Goal: Check status: Check status

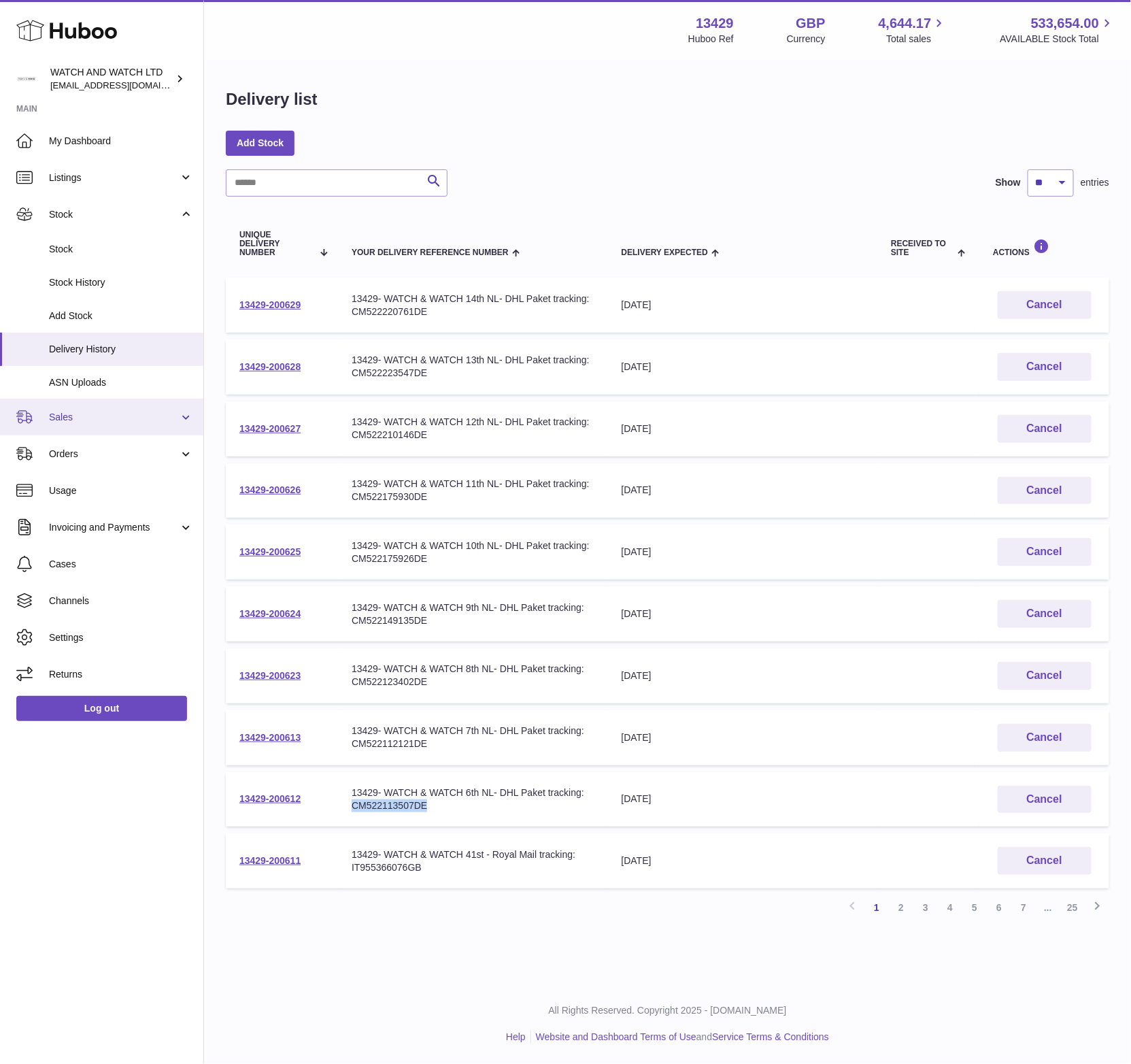
drag, startPoint x: 110, startPoint y: 417, endPoint x: 94, endPoint y: 434, distance: 23.3
click at [109, 417] on span "Sales" at bounding box center [114, 417] width 130 height 13
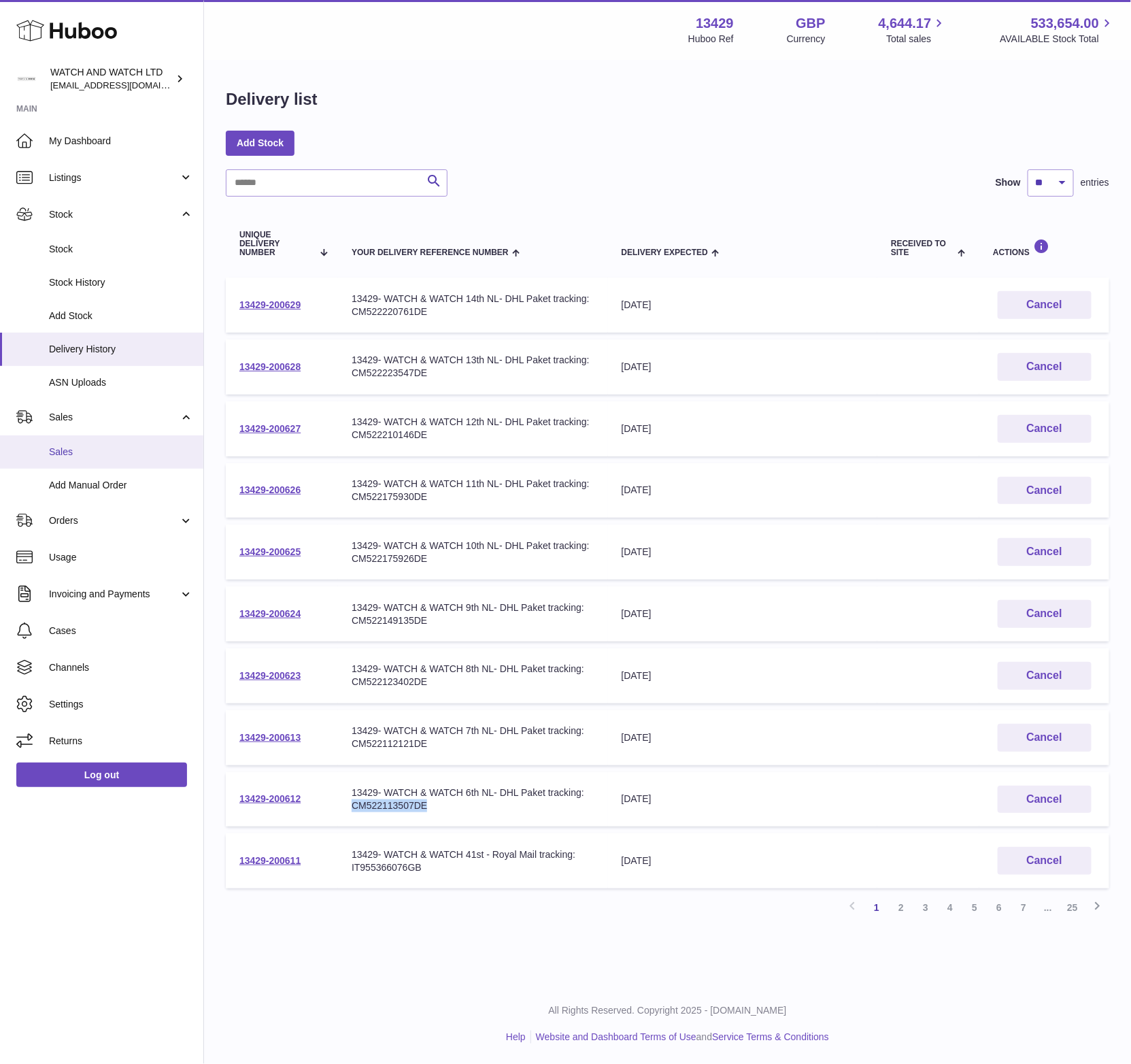
click at [89, 442] on link "Sales" at bounding box center [101, 451] width 204 height 33
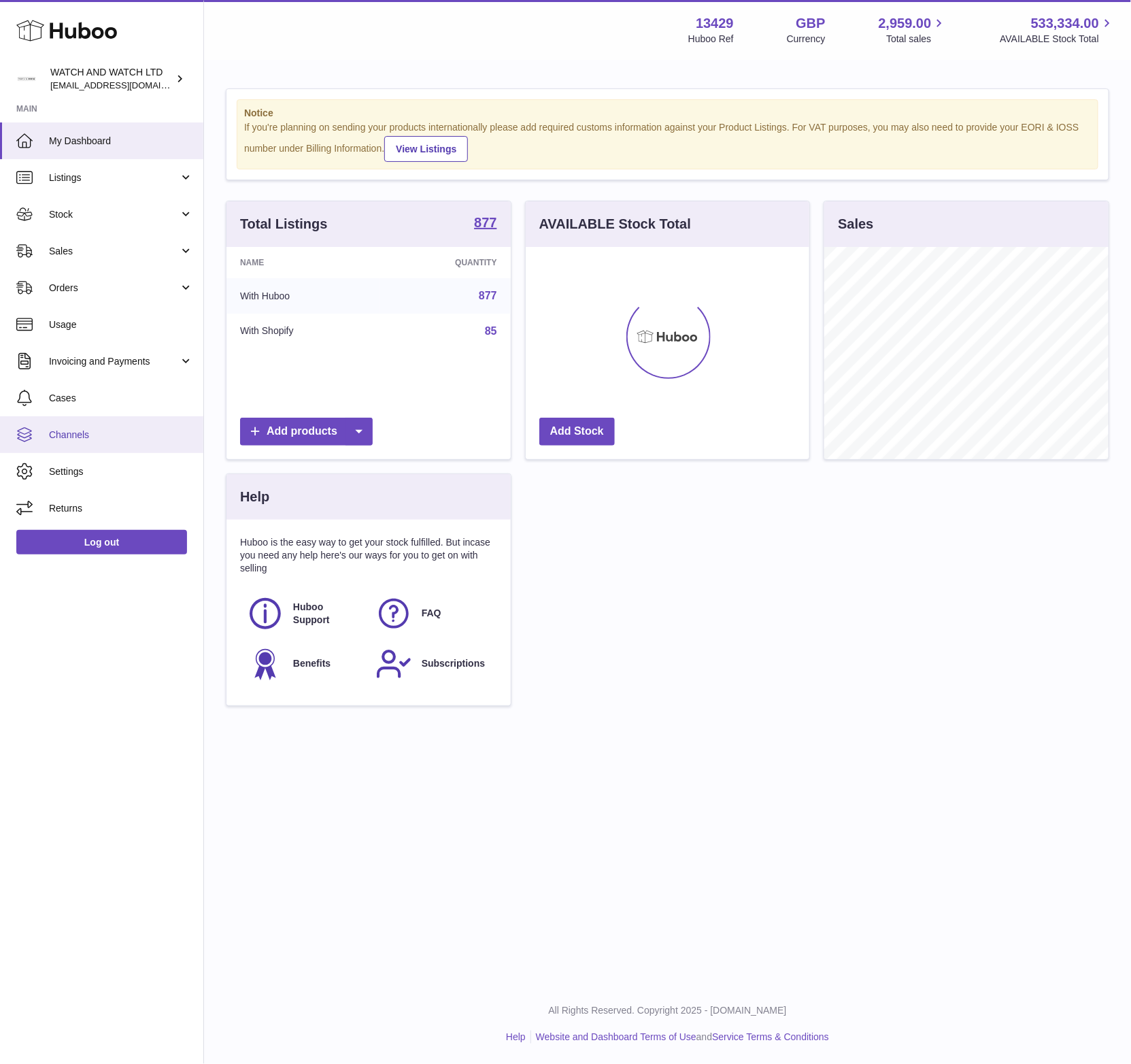
scroll to position [212, 285]
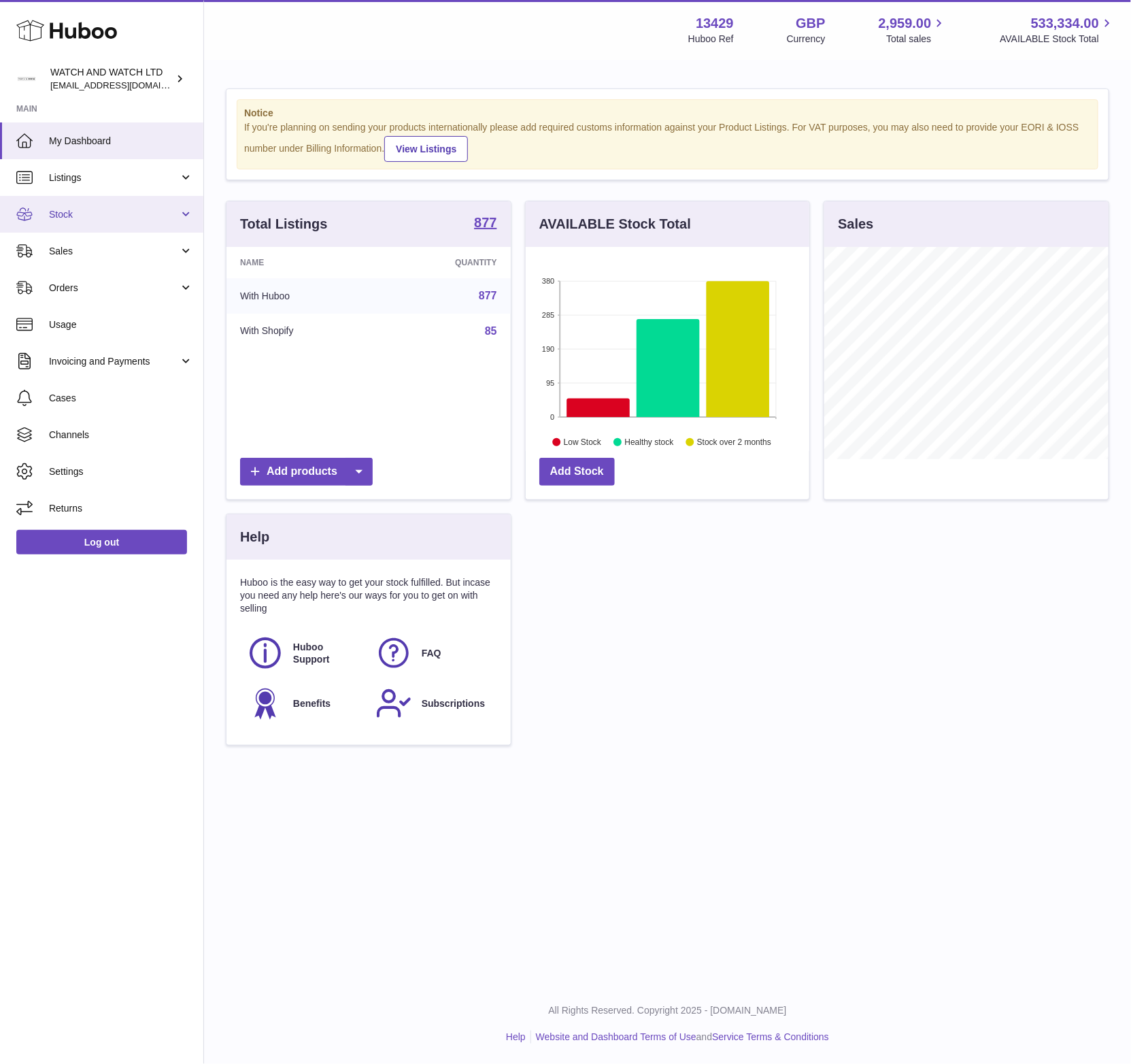
click at [109, 214] on span "Stock" at bounding box center [114, 215] width 130 height 13
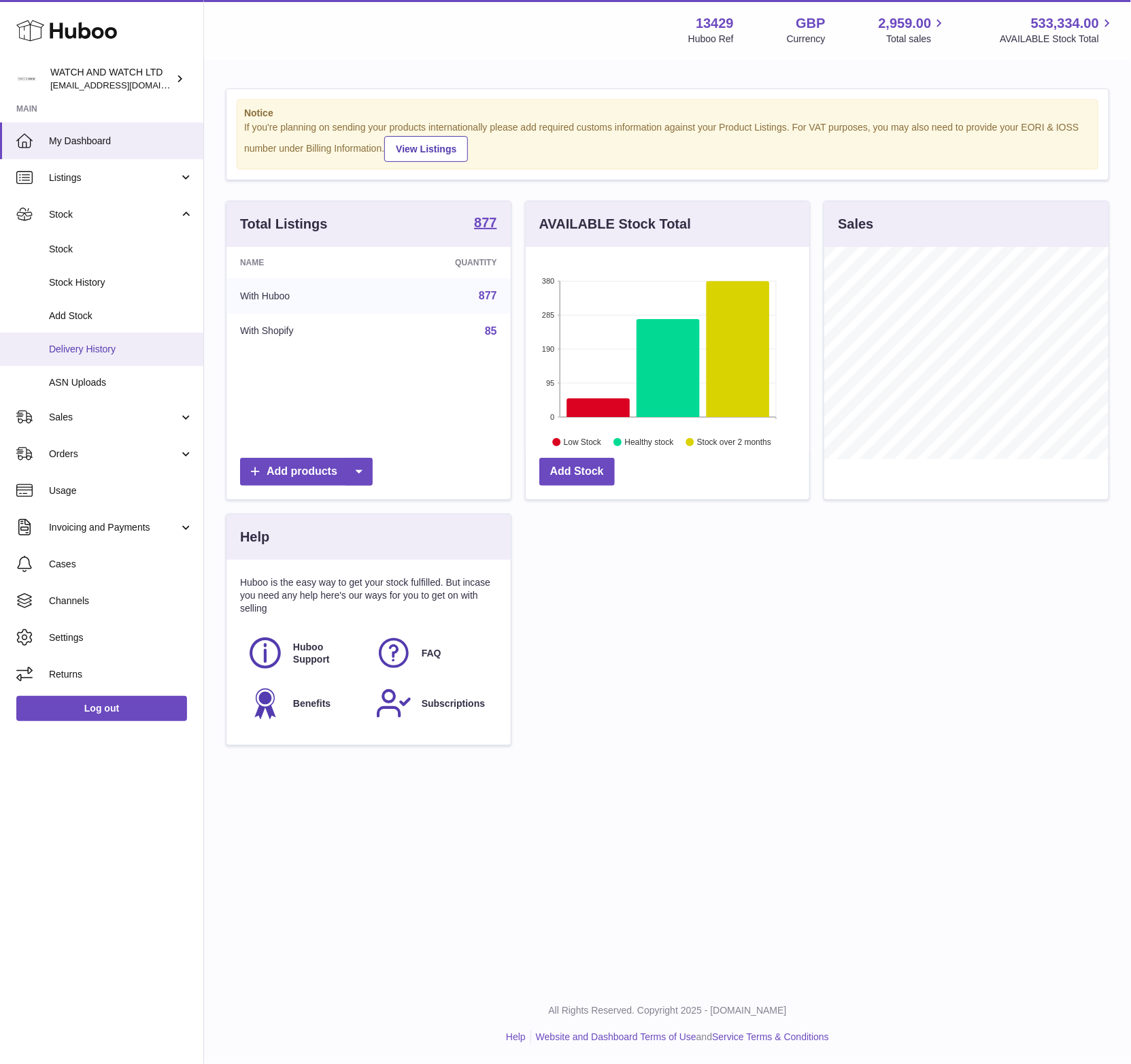
click at [101, 352] on span "Delivery History" at bounding box center [121, 349] width 144 height 13
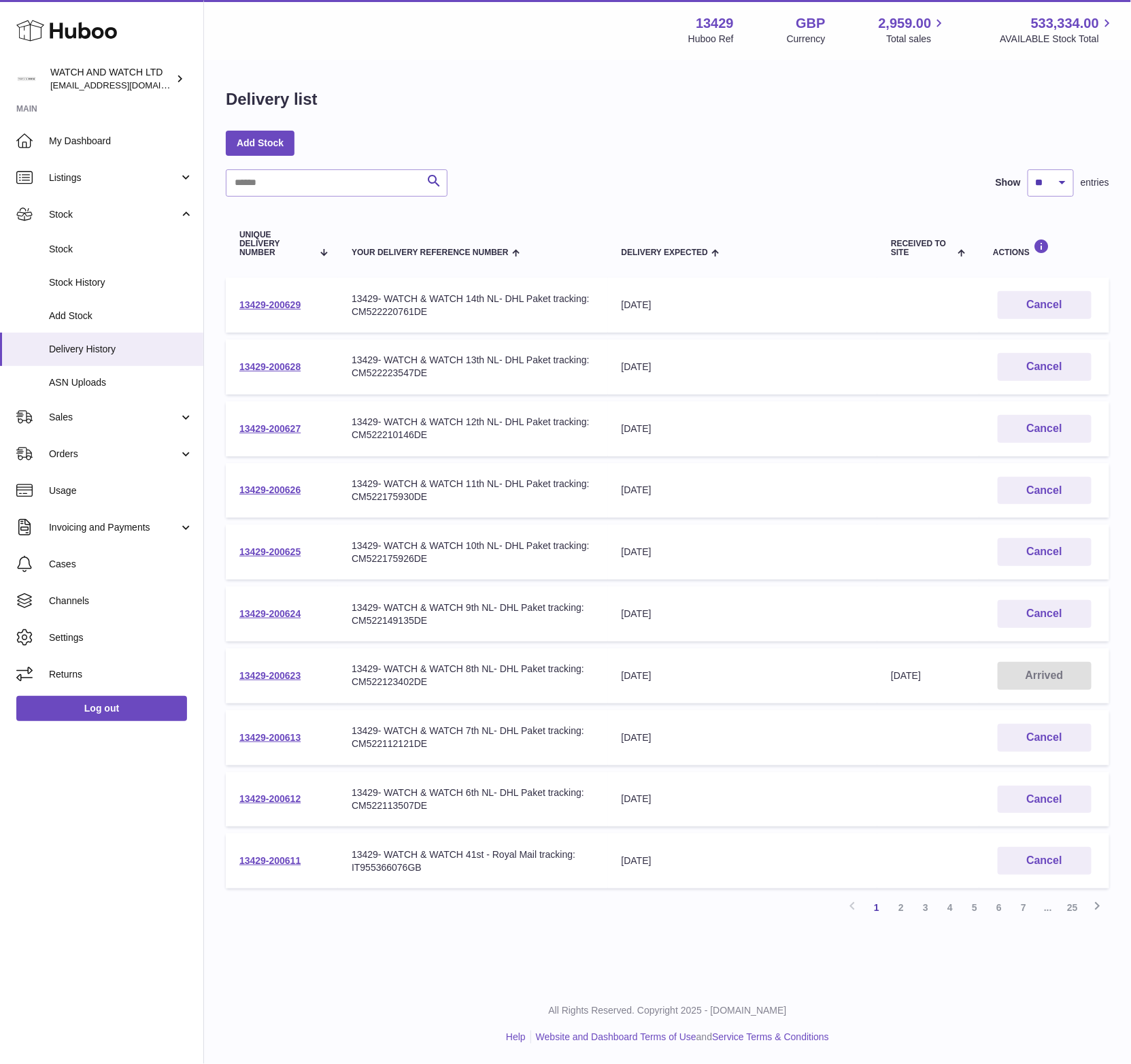
click at [537, 688] on td "Your Delivery Reference Number 13429- WATCH & WATCH 8th NL- DHL Paket tracking:…" at bounding box center [473, 676] width 270 height 55
click at [906, 906] on link "2" at bounding box center [901, 907] width 24 height 24
click at [923, 906] on link "3" at bounding box center [926, 907] width 24 height 24
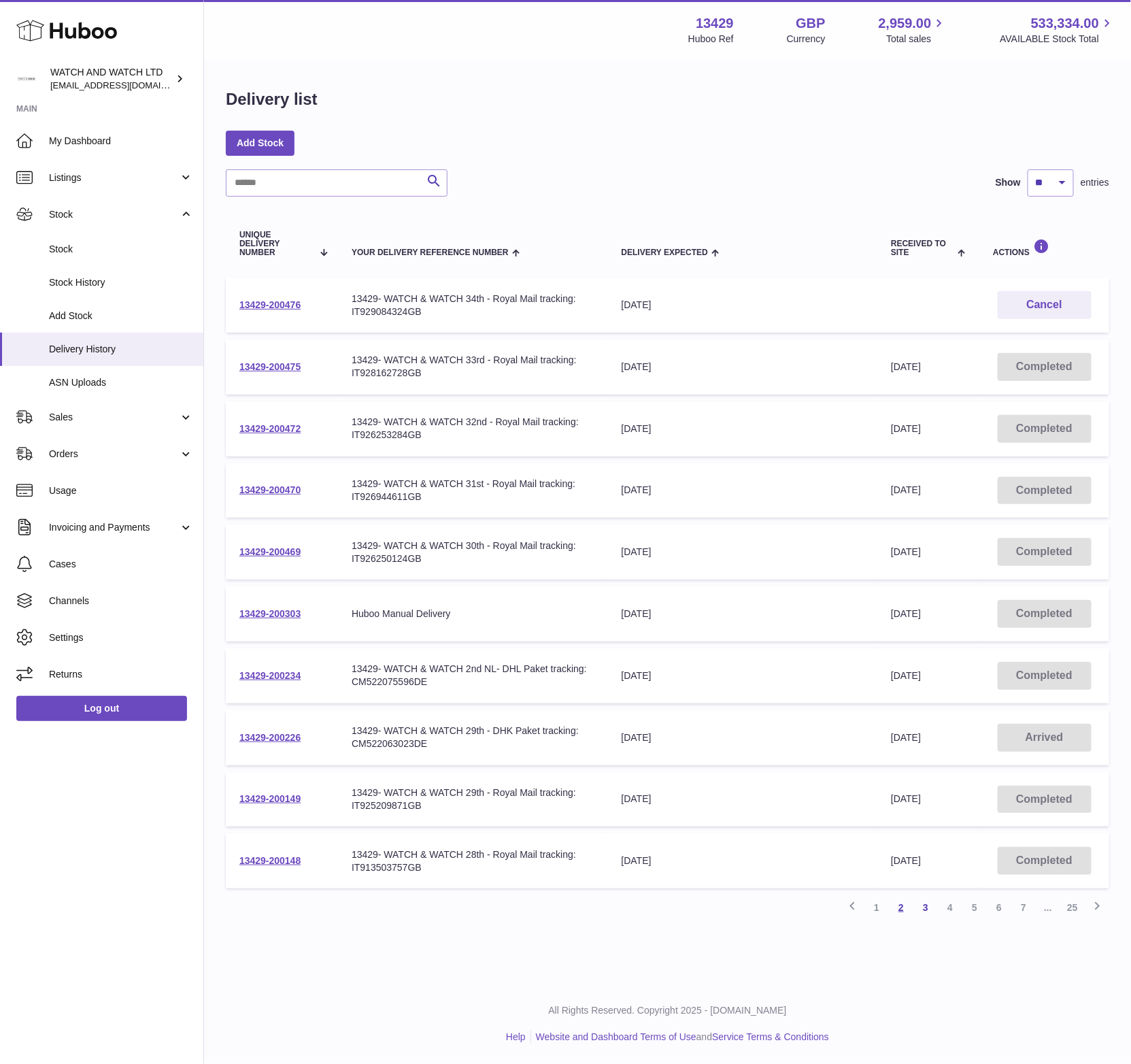
click at [908, 898] on link "2" at bounding box center [901, 907] width 24 height 24
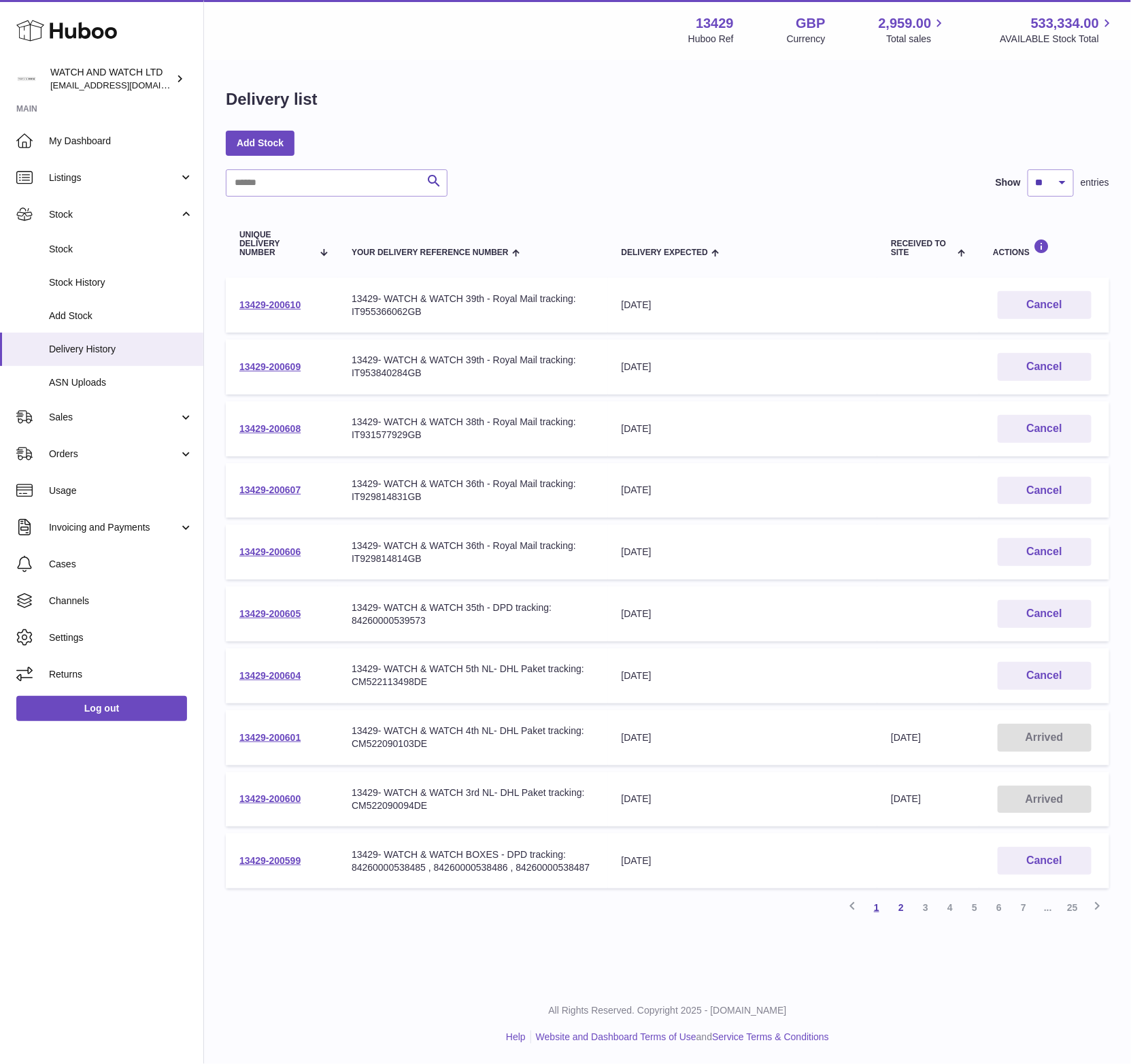
click at [874, 903] on link "1" at bounding box center [877, 907] width 24 height 24
click at [895, 905] on link "2" at bounding box center [901, 907] width 24 height 24
click at [882, 903] on link "1" at bounding box center [877, 907] width 24 height 24
click at [904, 902] on link "2" at bounding box center [901, 907] width 24 height 24
click at [920, 906] on link "3" at bounding box center [926, 907] width 24 height 24
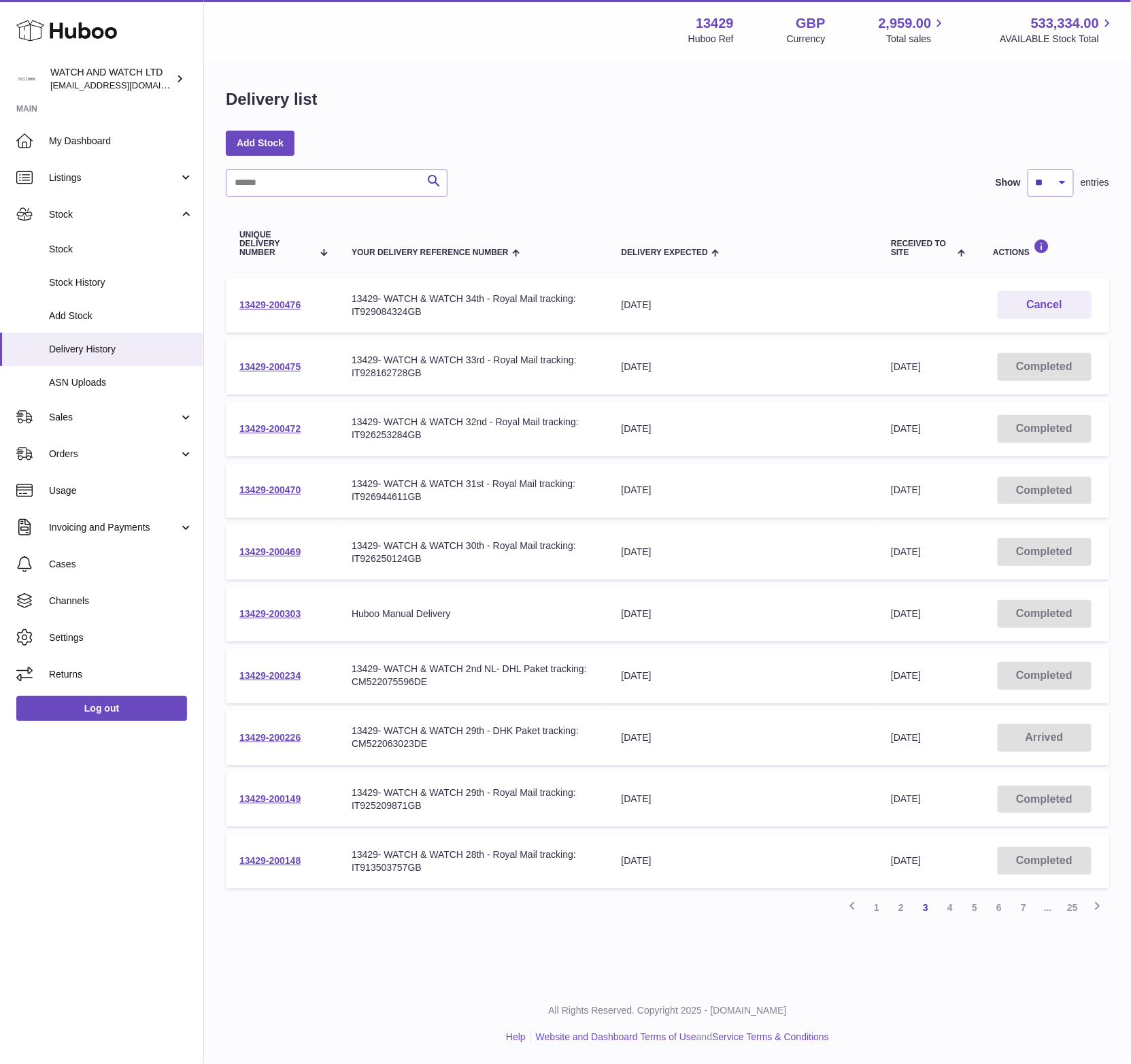
click at [868, 569] on td "Delivery Expected 18th Sep 2025" at bounding box center [743, 552] width 270 height 55
click at [905, 905] on link "2" at bounding box center [901, 907] width 24 height 24
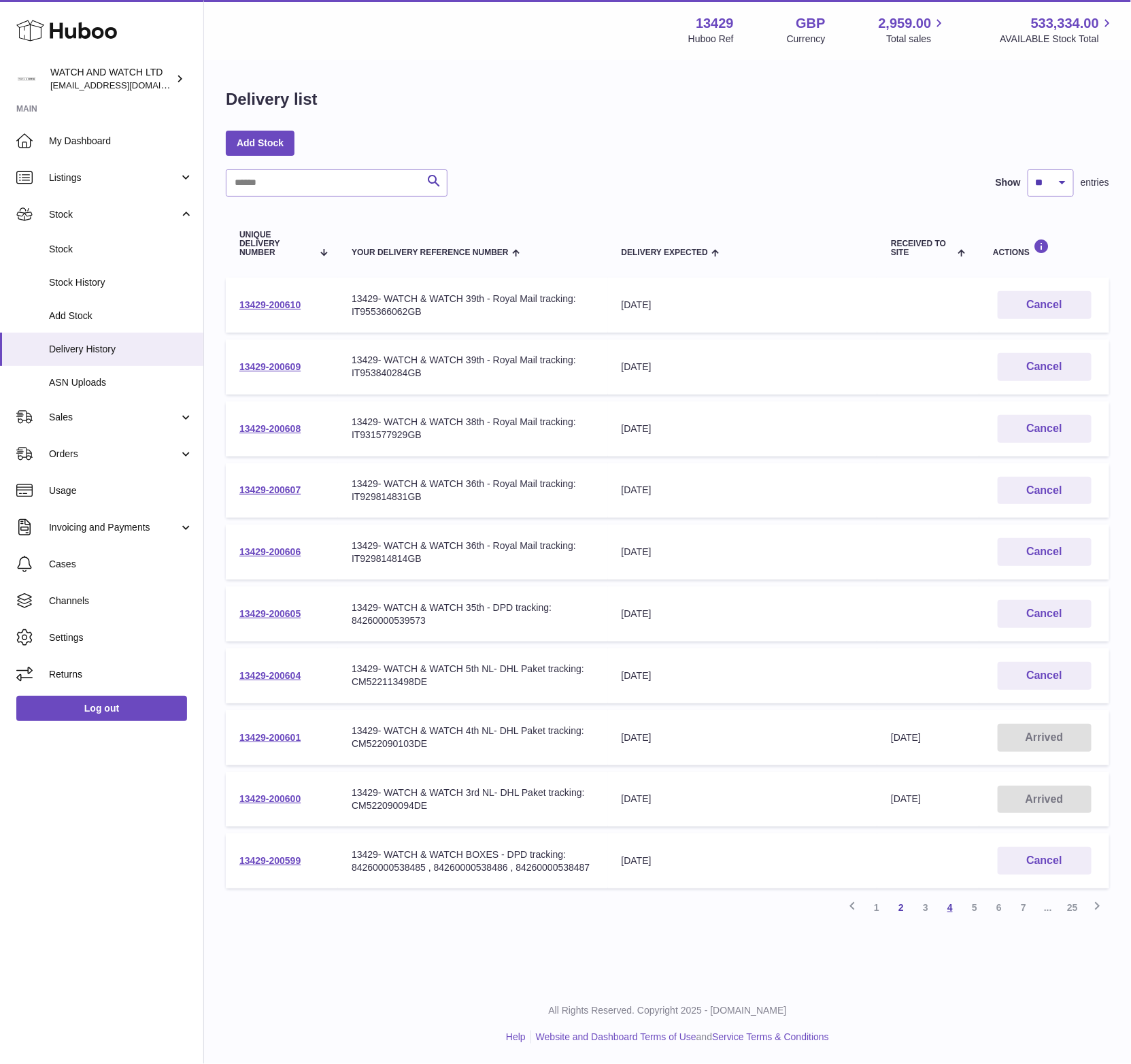
click at [958, 911] on link "4" at bounding box center [950, 907] width 24 height 24
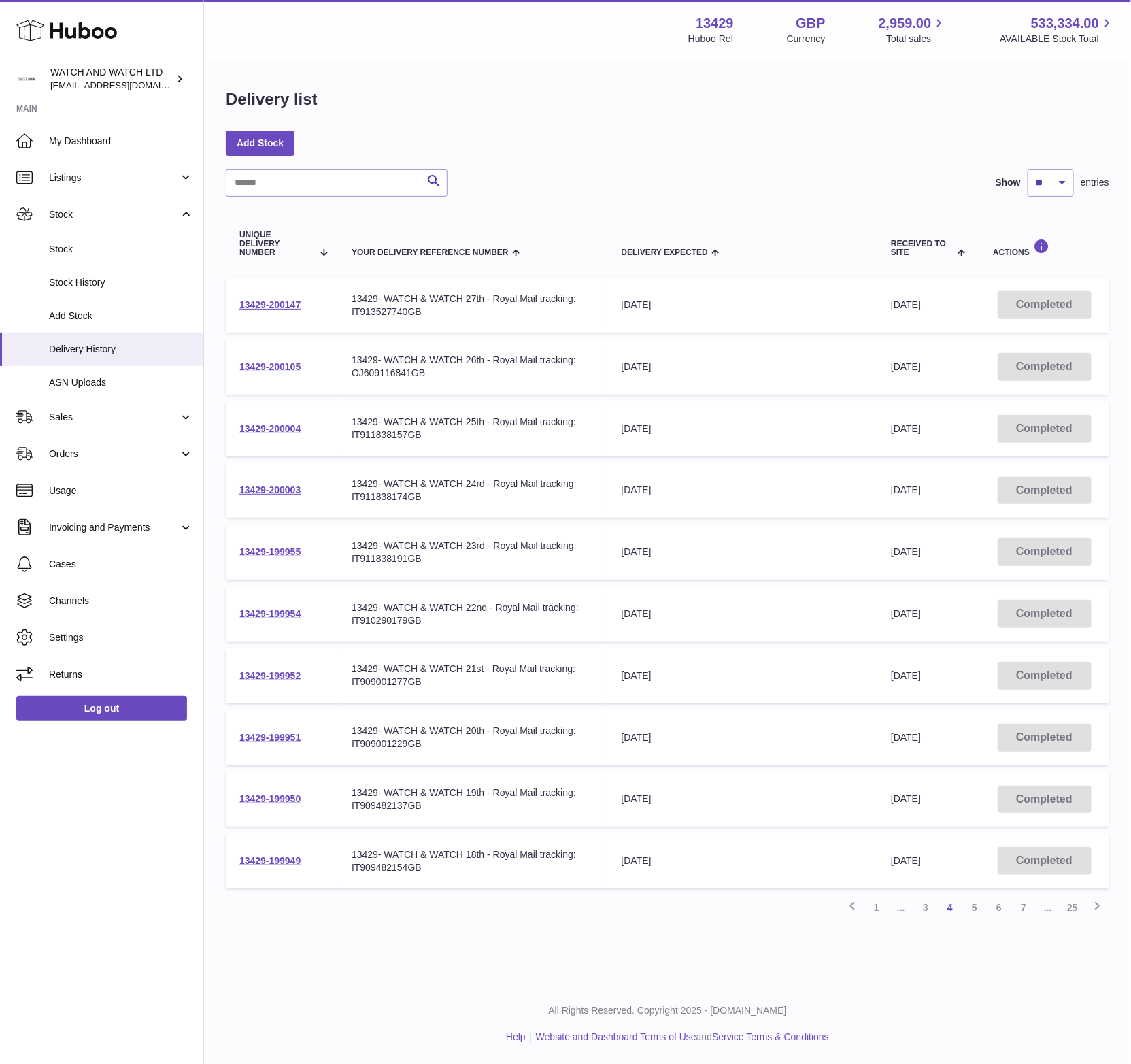
click at [721, 490] on div "3rd Sep 2025" at bounding box center [743, 490] width 243 height 13
click at [747, 557] on td "Delivery Expected 3rd Sep 2025" at bounding box center [743, 552] width 270 height 55
click at [919, 903] on link "3" at bounding box center [926, 907] width 24 height 24
click at [764, 558] on td "Delivery Expected 18th Sep 2025" at bounding box center [743, 552] width 270 height 55
click at [841, 663] on td "Delivery Expected 16th Sep 2025" at bounding box center [743, 676] width 270 height 55
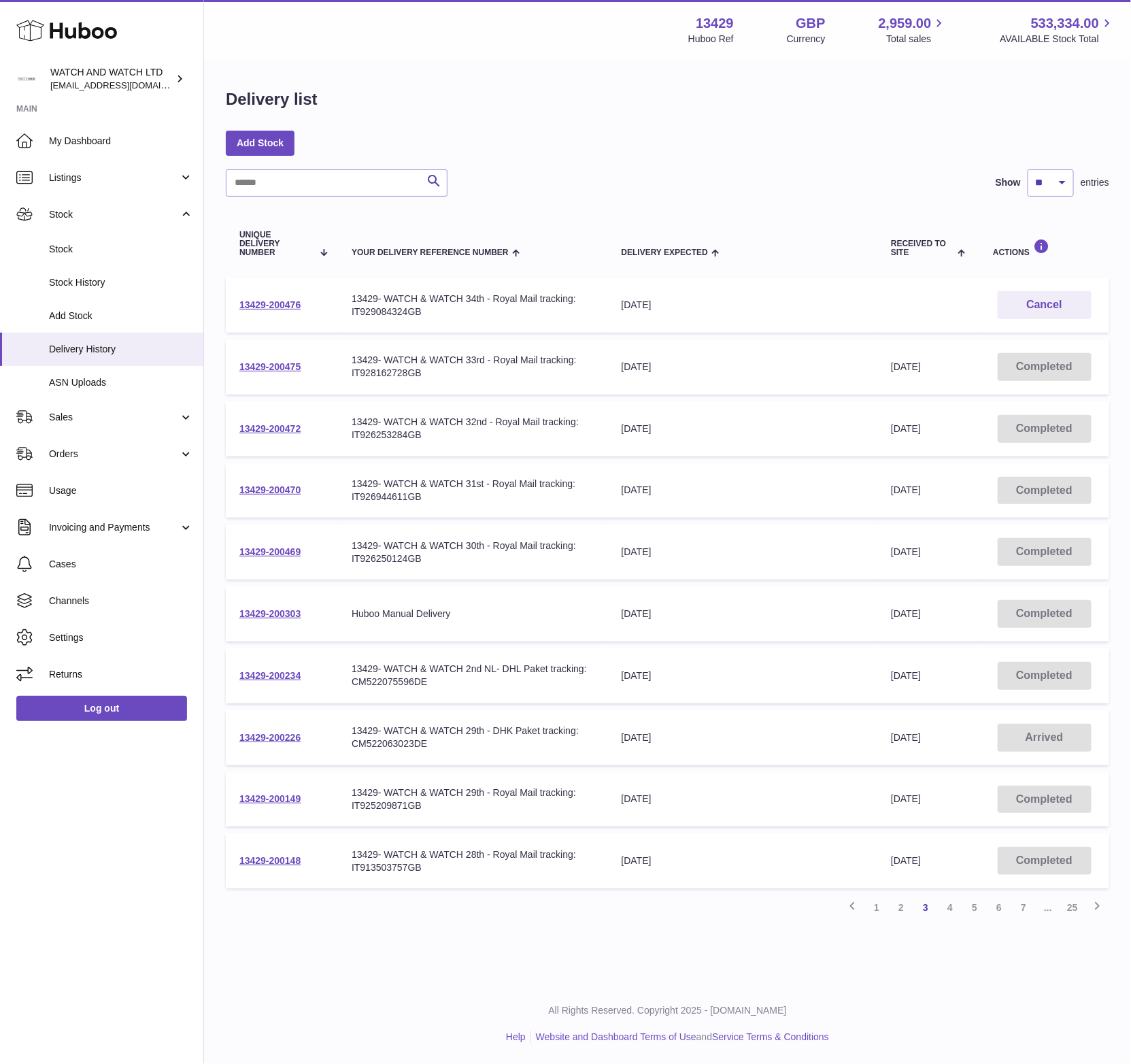
click at [841, 665] on td "Delivery Expected 16th Sep 2025" at bounding box center [743, 676] width 270 height 55
click at [897, 902] on link "2" at bounding box center [901, 907] width 24 height 24
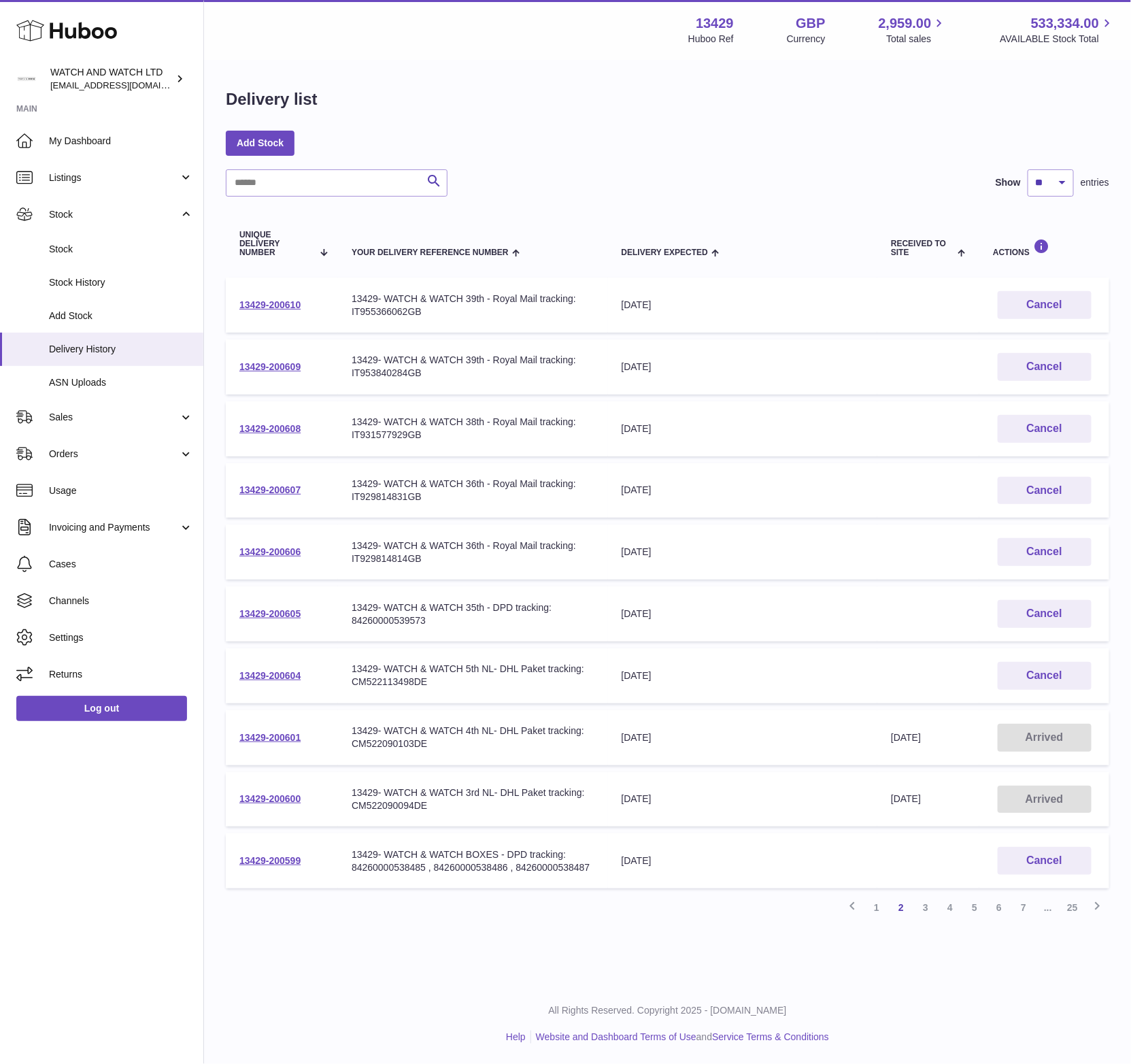
click at [783, 528] on td "Delivery Expected 23rd Sep 2025" at bounding box center [743, 552] width 270 height 55
click at [409, 553] on div "13429- WATCH & WATCH 36th - Royal Mail tracking: IT929814814GB" at bounding box center [473, 553] width 243 height 26
click at [924, 906] on link "3" at bounding box center [926, 907] width 24 height 24
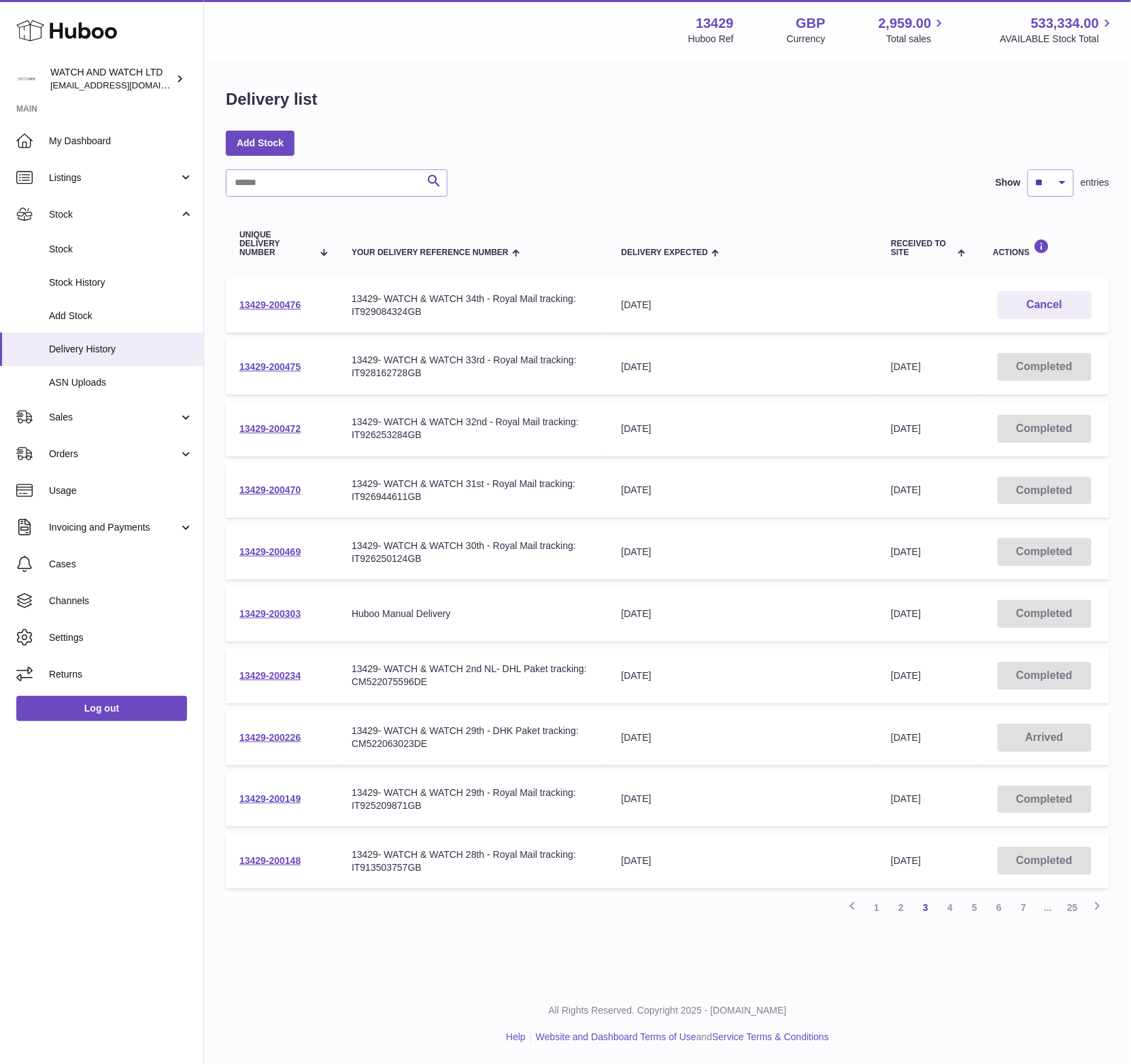
click at [408, 309] on div "13429- WATCH & WATCH 34th - Royal Mail tracking: IT929084324GB" at bounding box center [473, 306] width 243 height 26
copy div "IT929084324GB"
click at [482, 319] on td "Your Delivery Reference Number 13429- WATCH & WATCH 34th - Royal Mail tracking:…" at bounding box center [473, 305] width 270 height 55
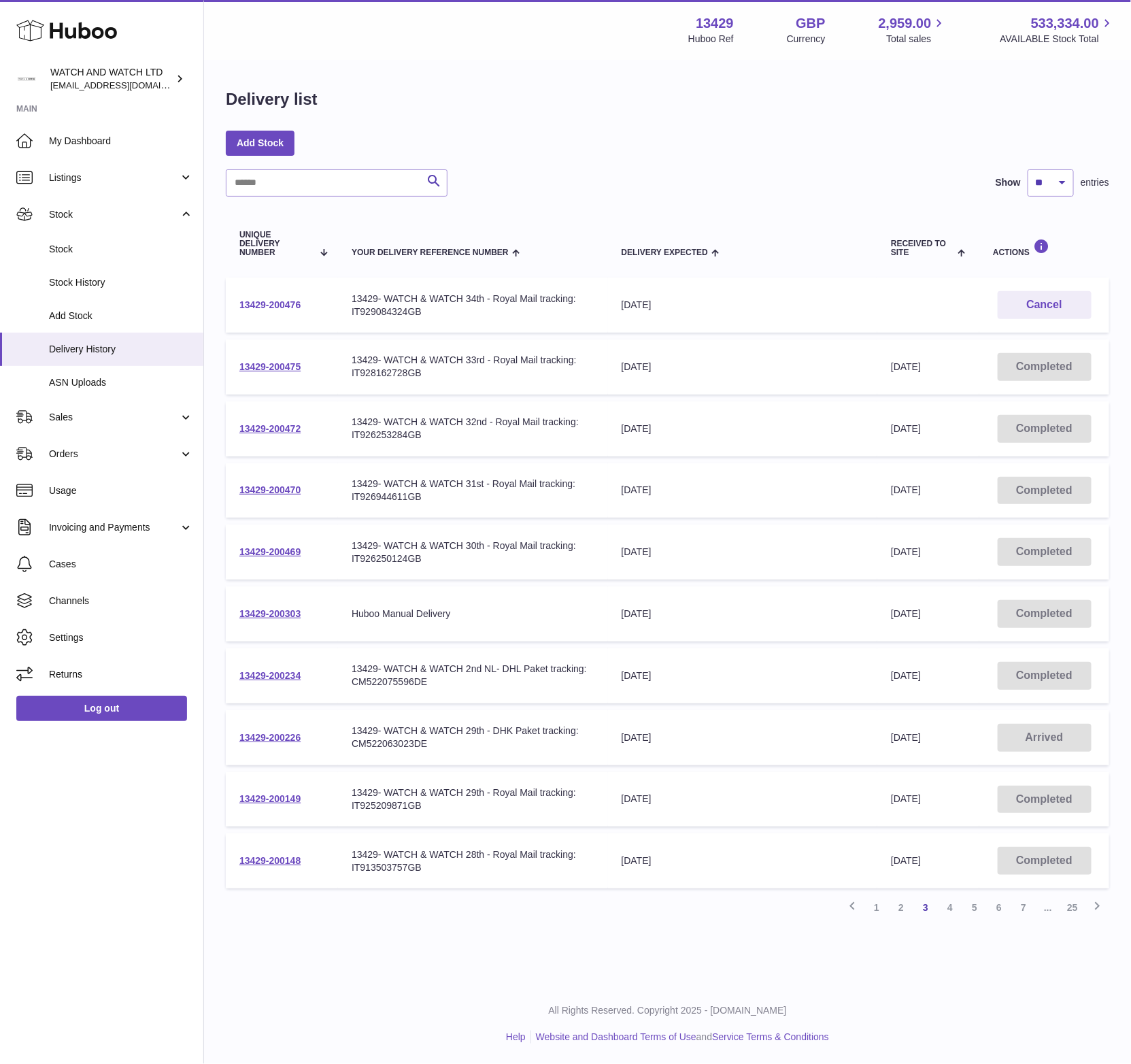
click at [256, 305] on link "13429-200476" at bounding box center [270, 305] width 61 height 11
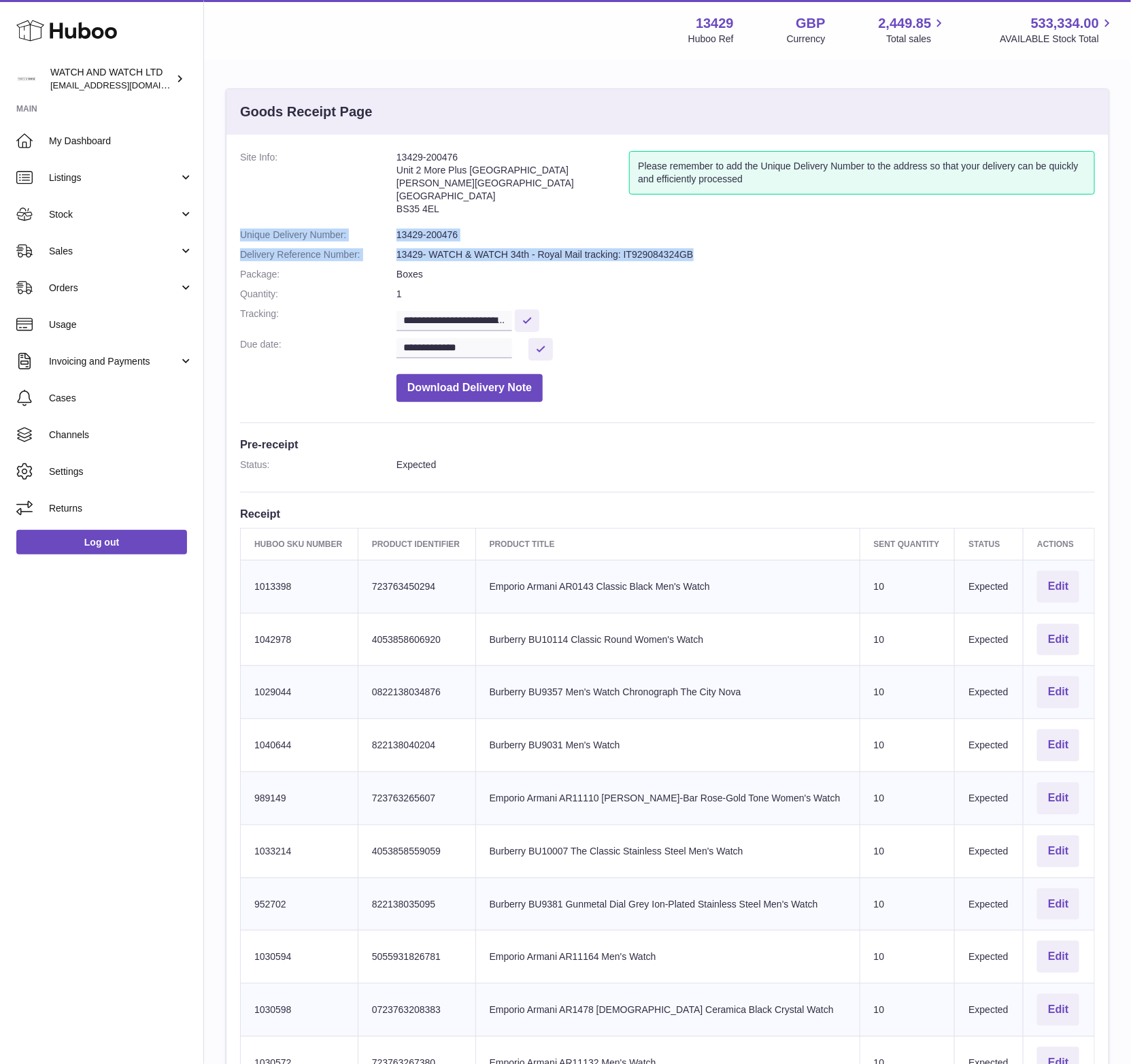
drag, startPoint x: 656, startPoint y: 259, endPoint x: 230, endPoint y: 230, distance: 427.0
click at [234, 230] on div "**********" at bounding box center [668, 729] width 882 height 1189
click at [845, 343] on dd "**********" at bounding box center [746, 349] width 699 height 23
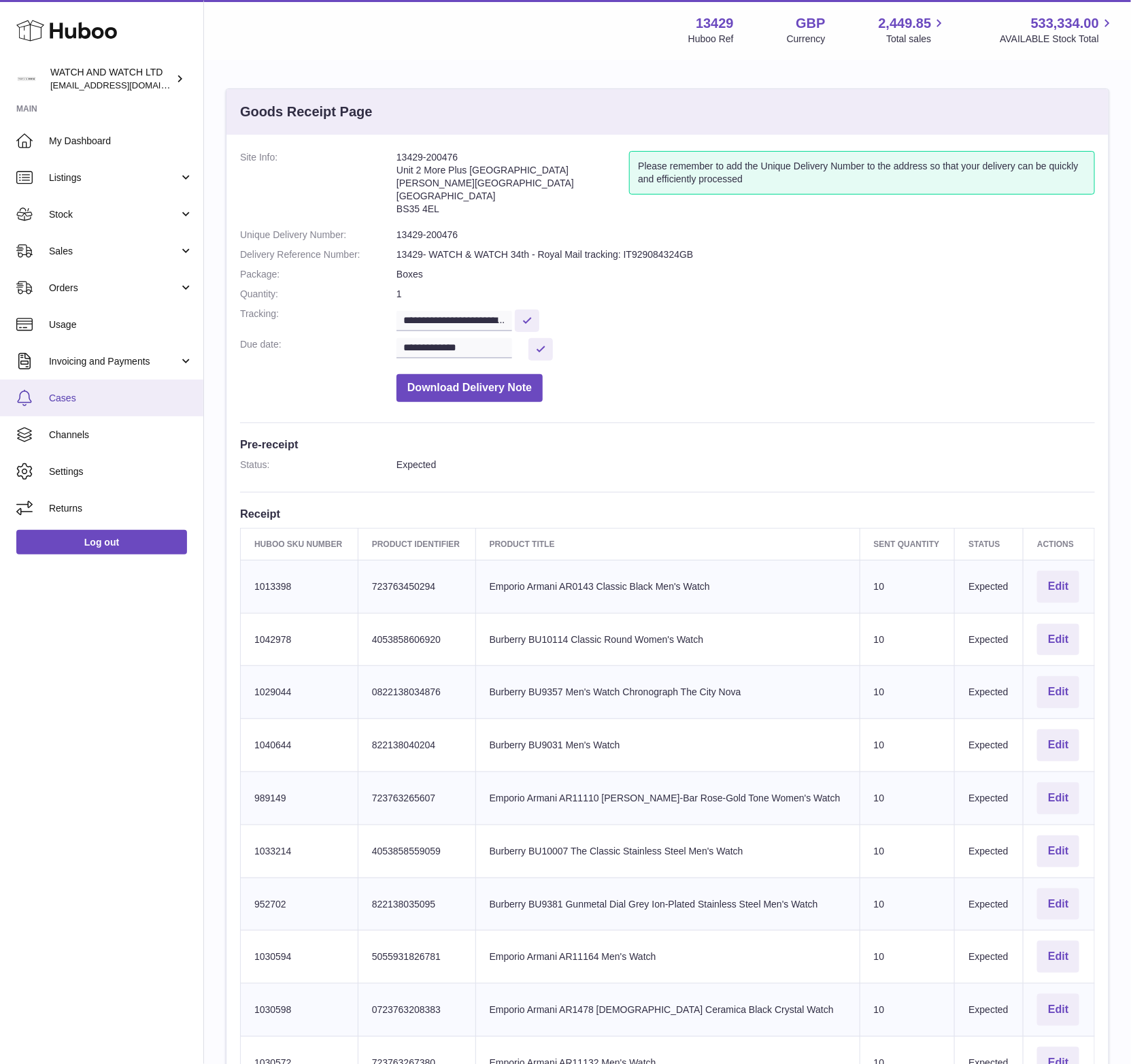
click at [110, 405] on link "Cases" at bounding box center [101, 398] width 204 height 37
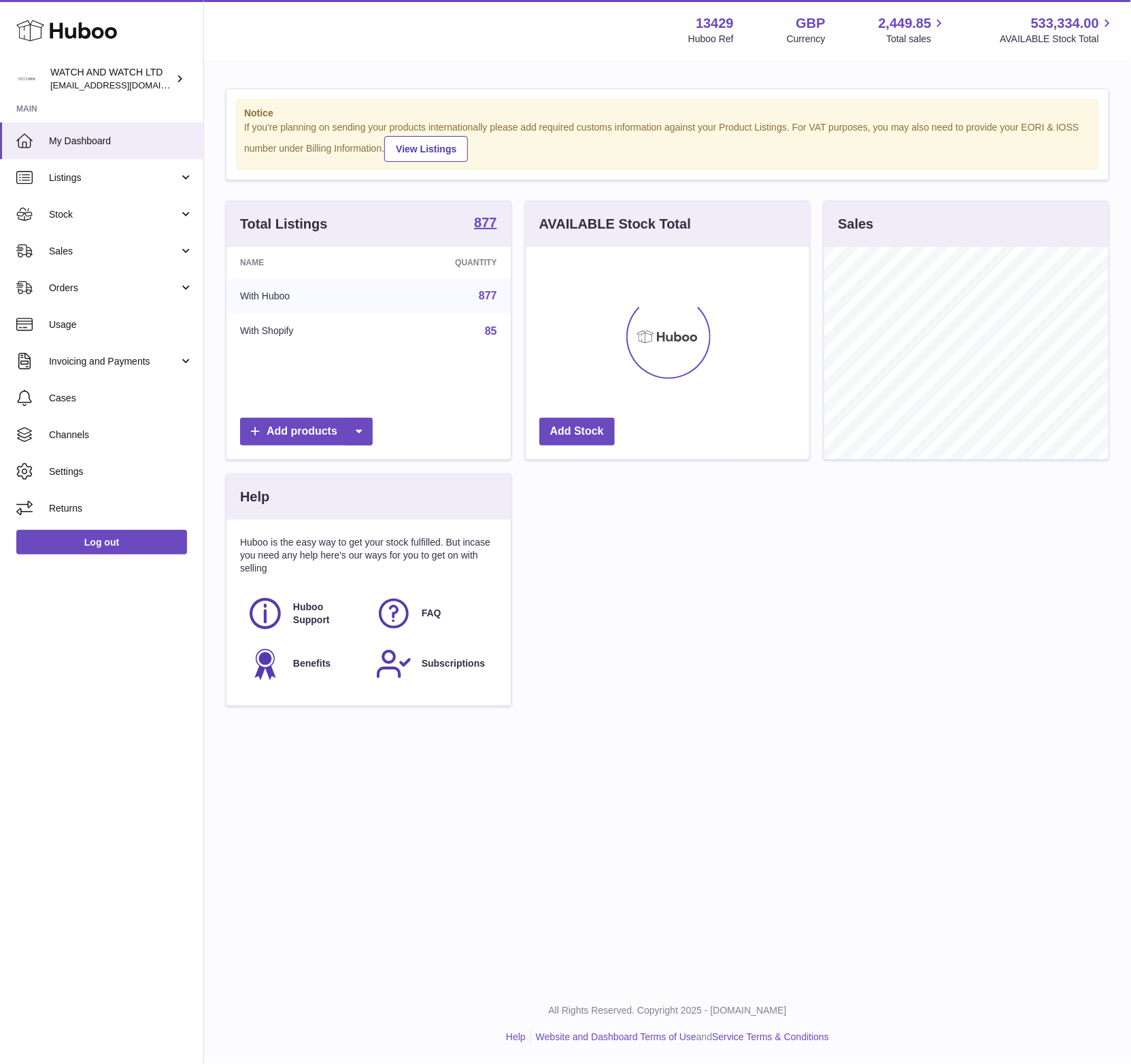
scroll to position [212, 285]
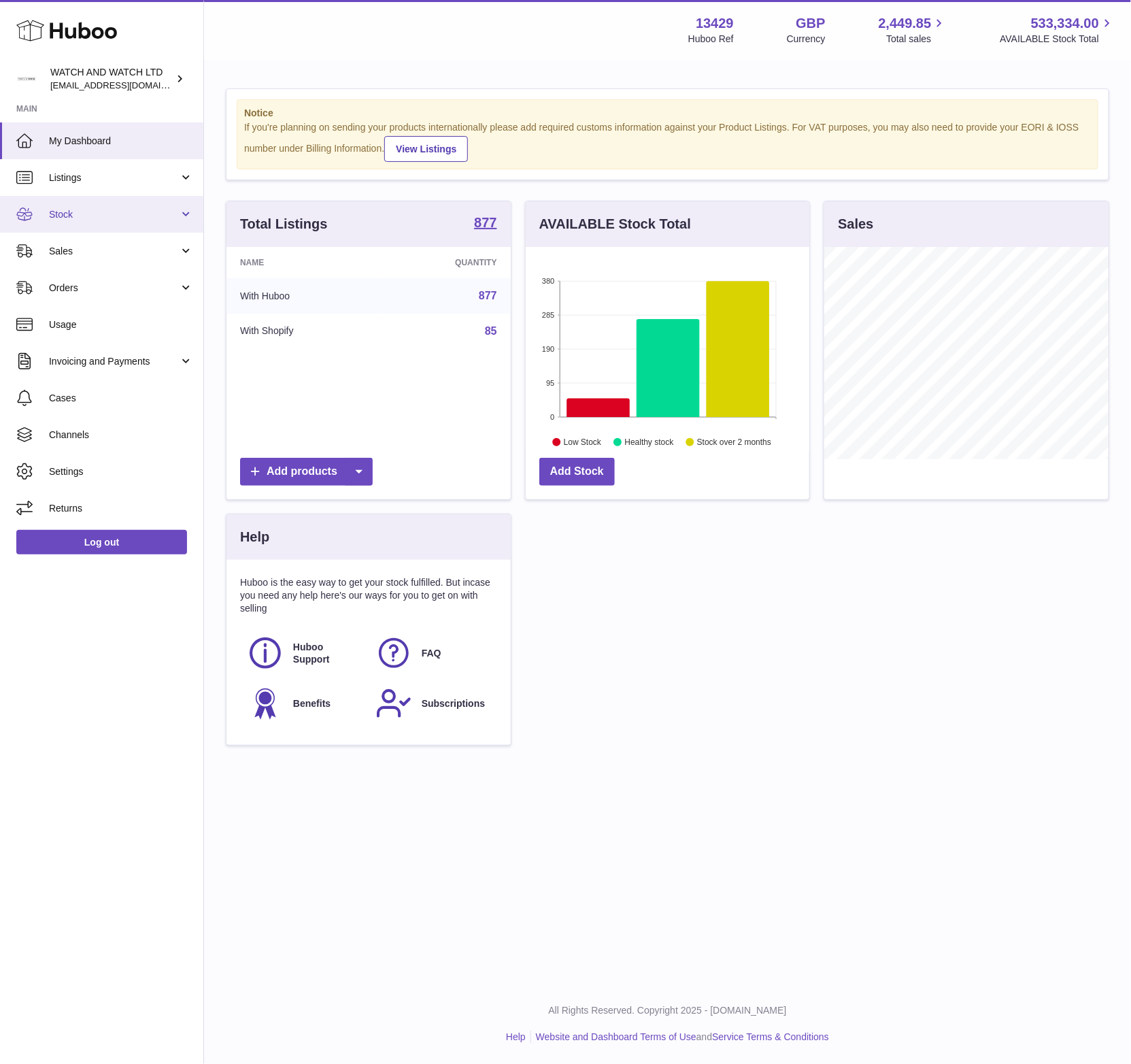
click at [108, 217] on span "Stock" at bounding box center [114, 215] width 130 height 13
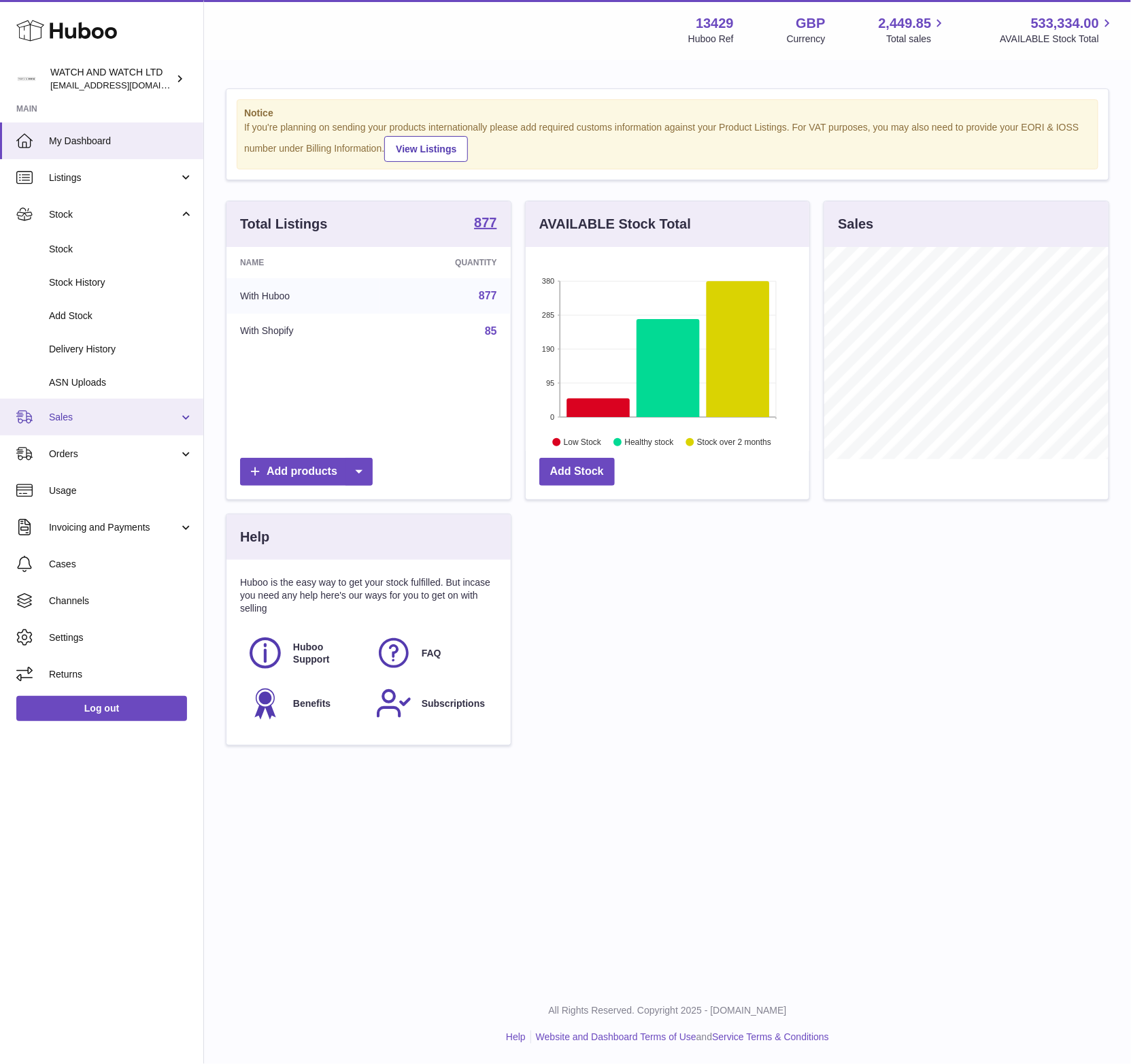
click at [106, 427] on link "Sales" at bounding box center [101, 417] width 204 height 37
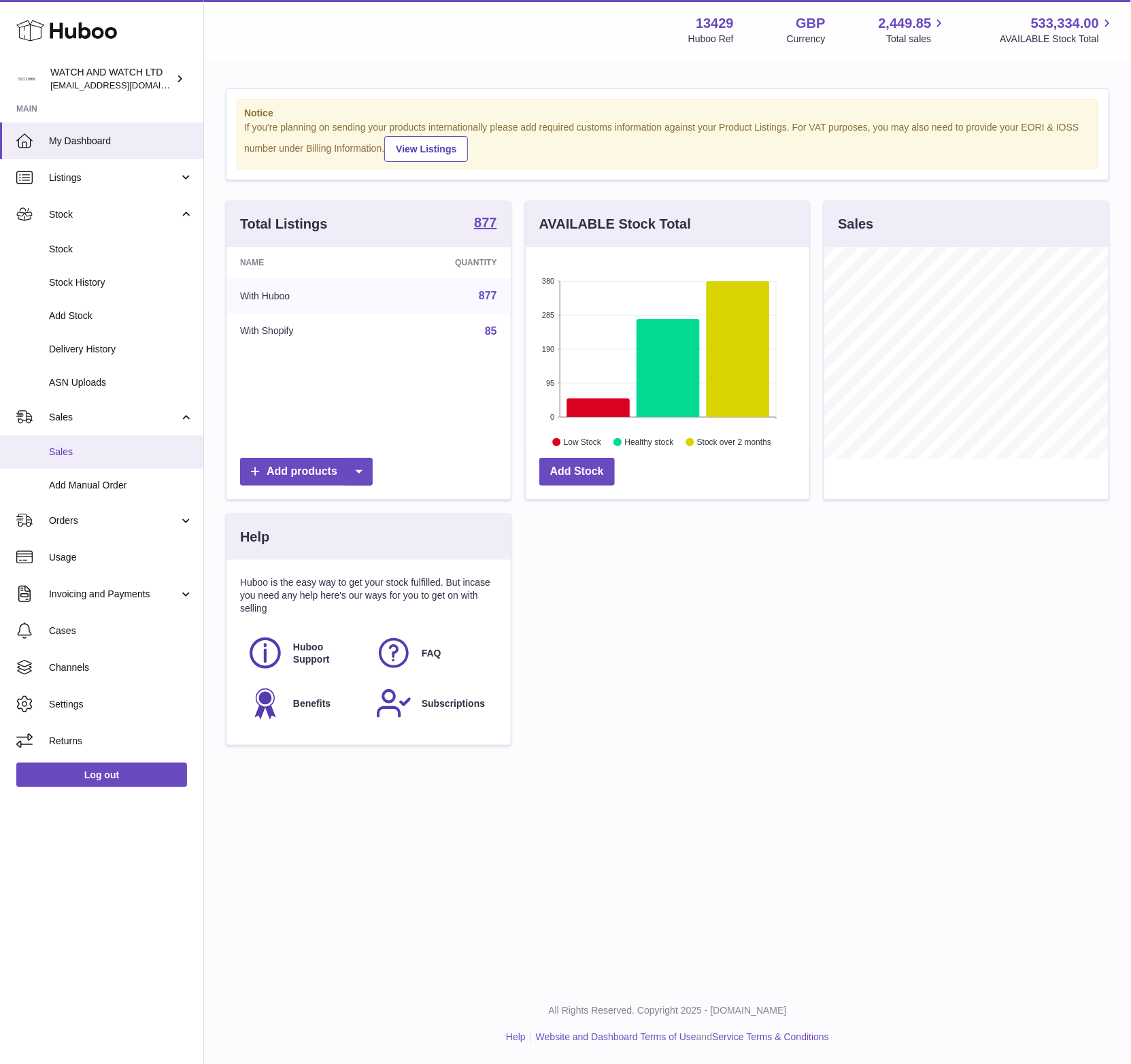
click at [100, 446] on span "Sales" at bounding box center [121, 452] width 144 height 13
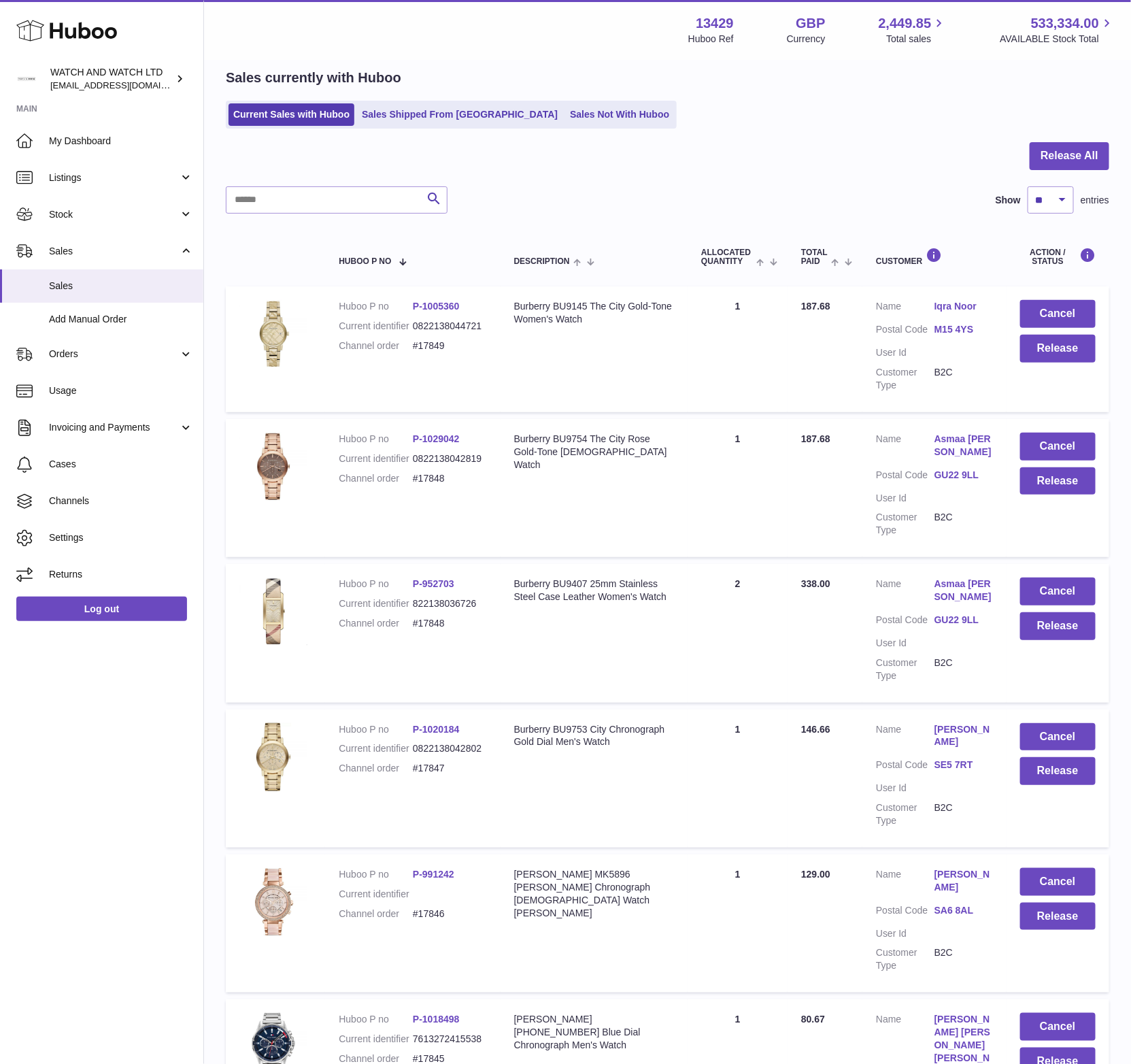
scroll to position [64, 0]
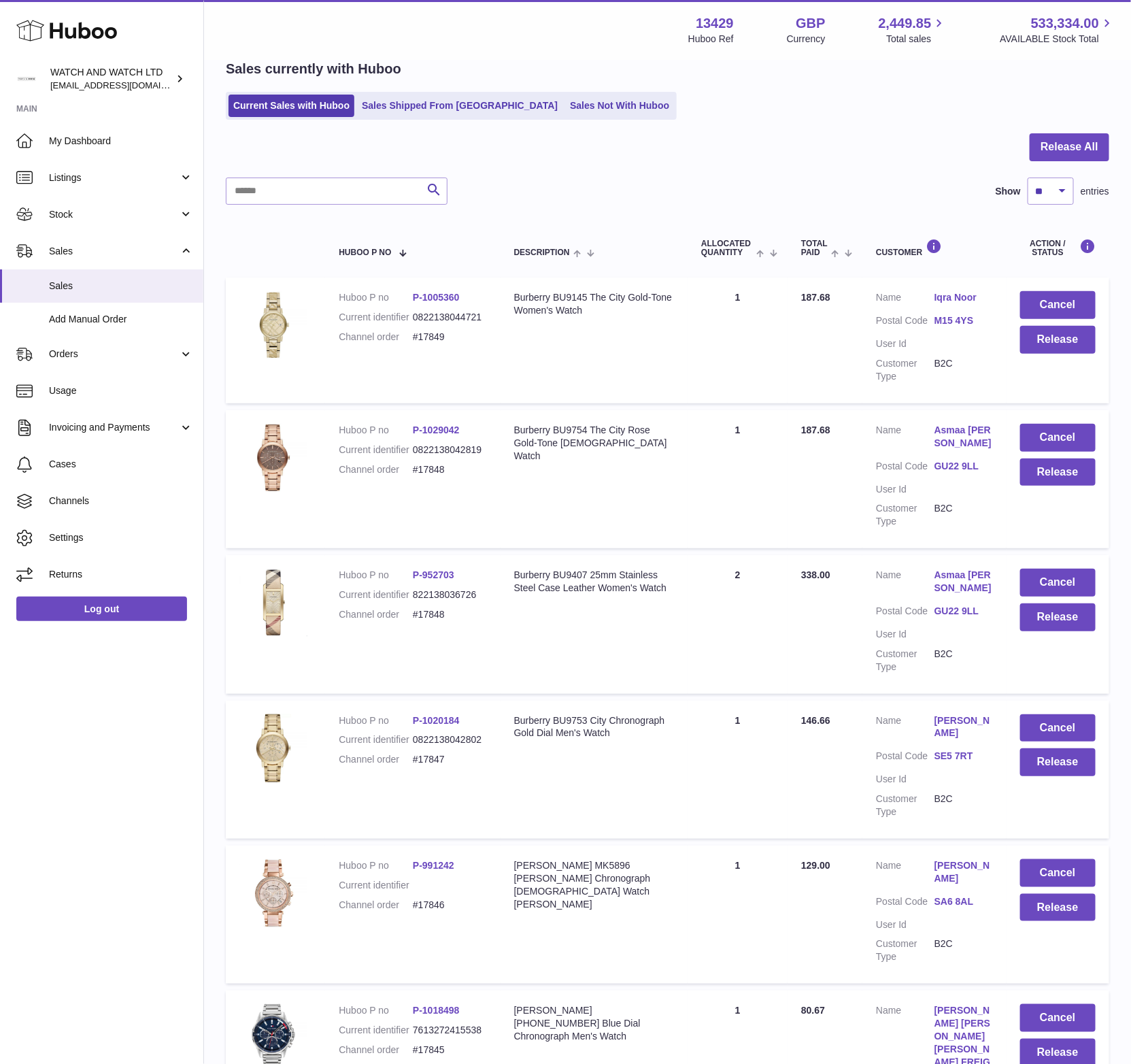
drag, startPoint x: 446, startPoint y: 767, endPoint x: 422, endPoint y: 764, distance: 24.2
click at [417, 764] on dl "Huboo P no P-1020184 Current identifier 0822138042802 Channel order #17847" at bounding box center [413, 744] width 148 height 60
drag, startPoint x: 446, startPoint y: 770, endPoint x: 426, endPoint y: 770, distance: 20.0
click at [436, 770] on dl "Huboo P no P-1020184 Current identifier 0822138042802 Channel order #17847" at bounding box center [413, 744] width 148 height 60
click at [80, 231] on link "Stock" at bounding box center [101, 215] width 204 height 37
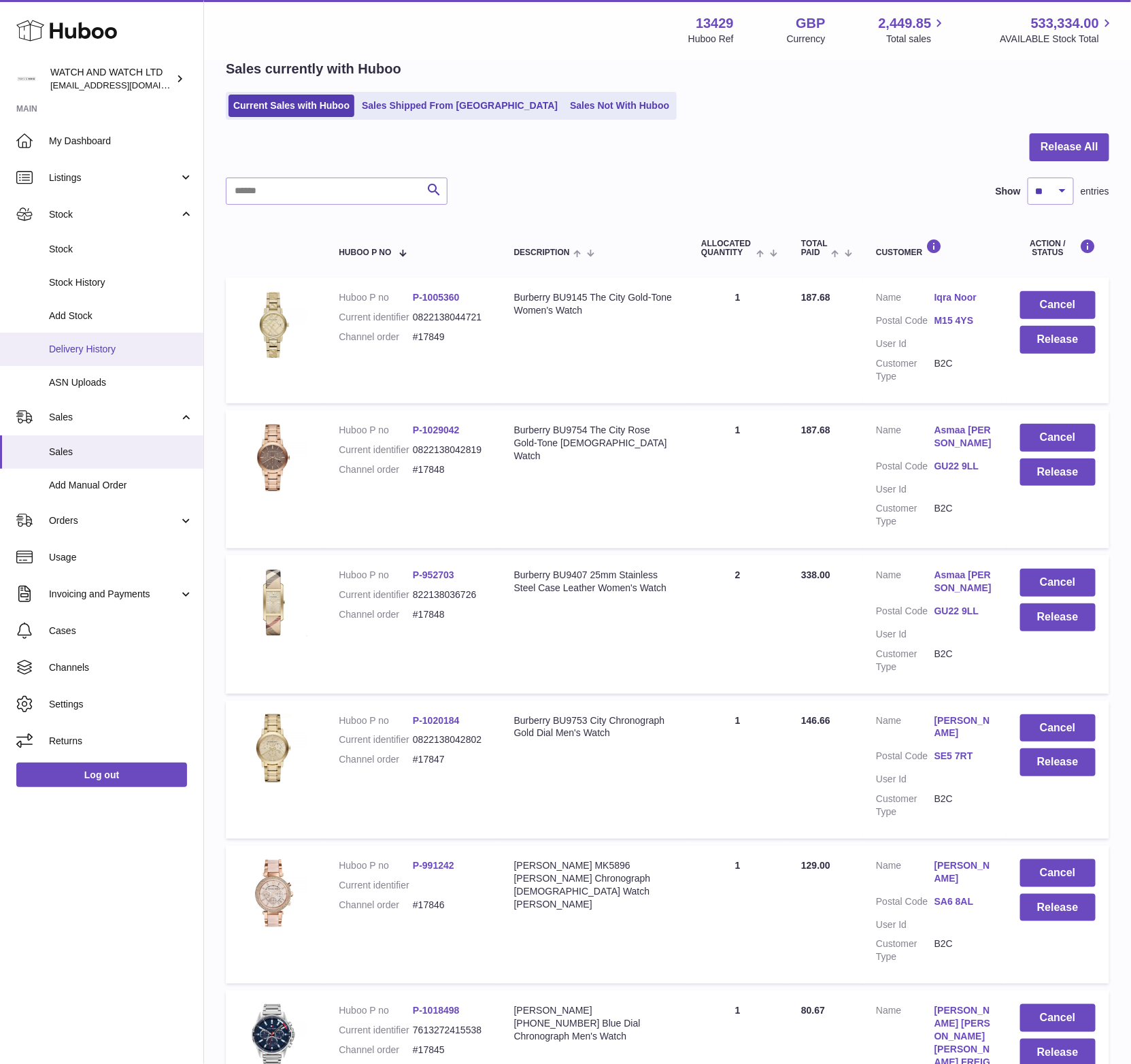
click at [95, 346] on span "Delivery History" at bounding box center [121, 349] width 144 height 13
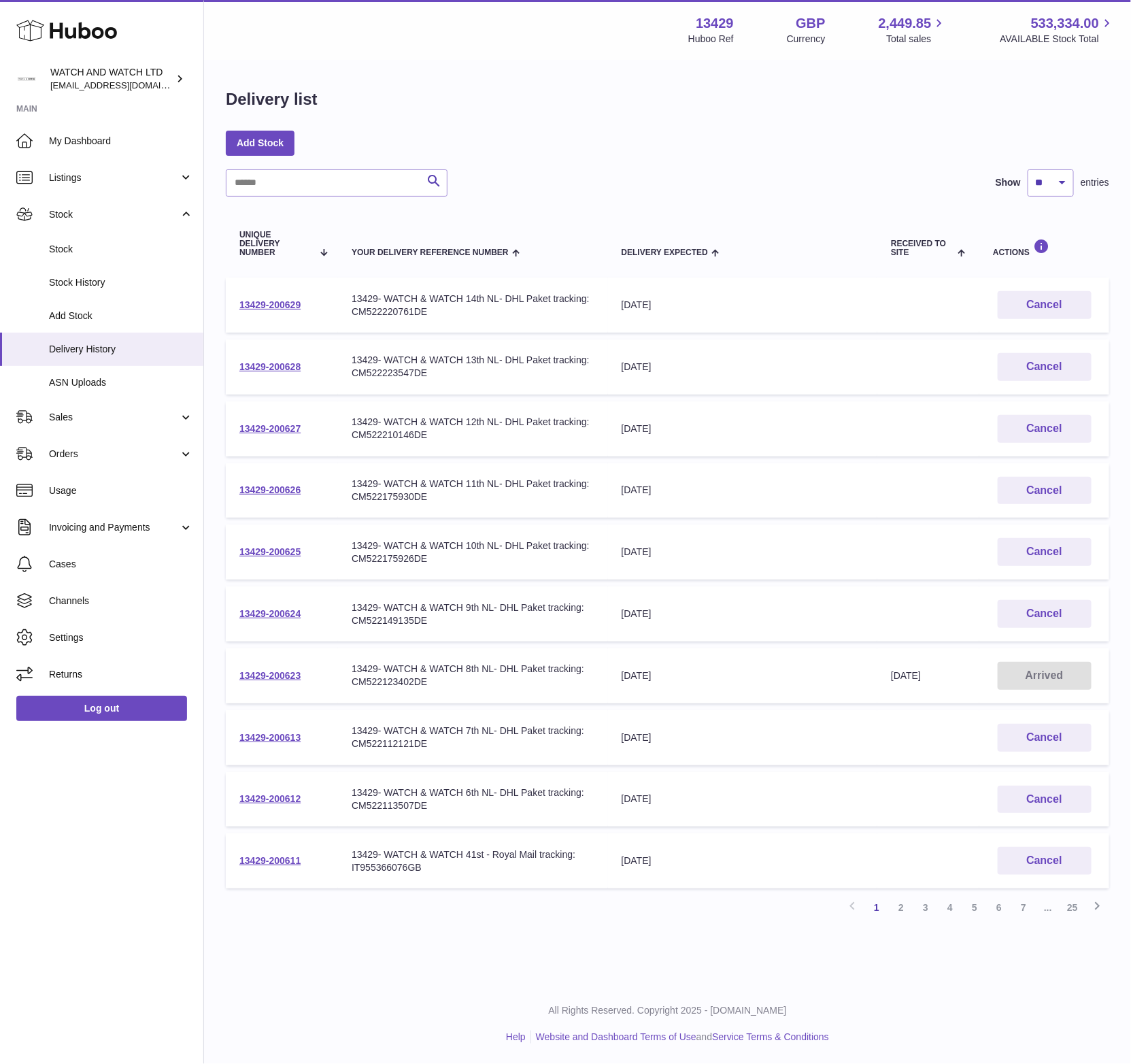
click at [901, 906] on link "2" at bounding box center [901, 907] width 24 height 24
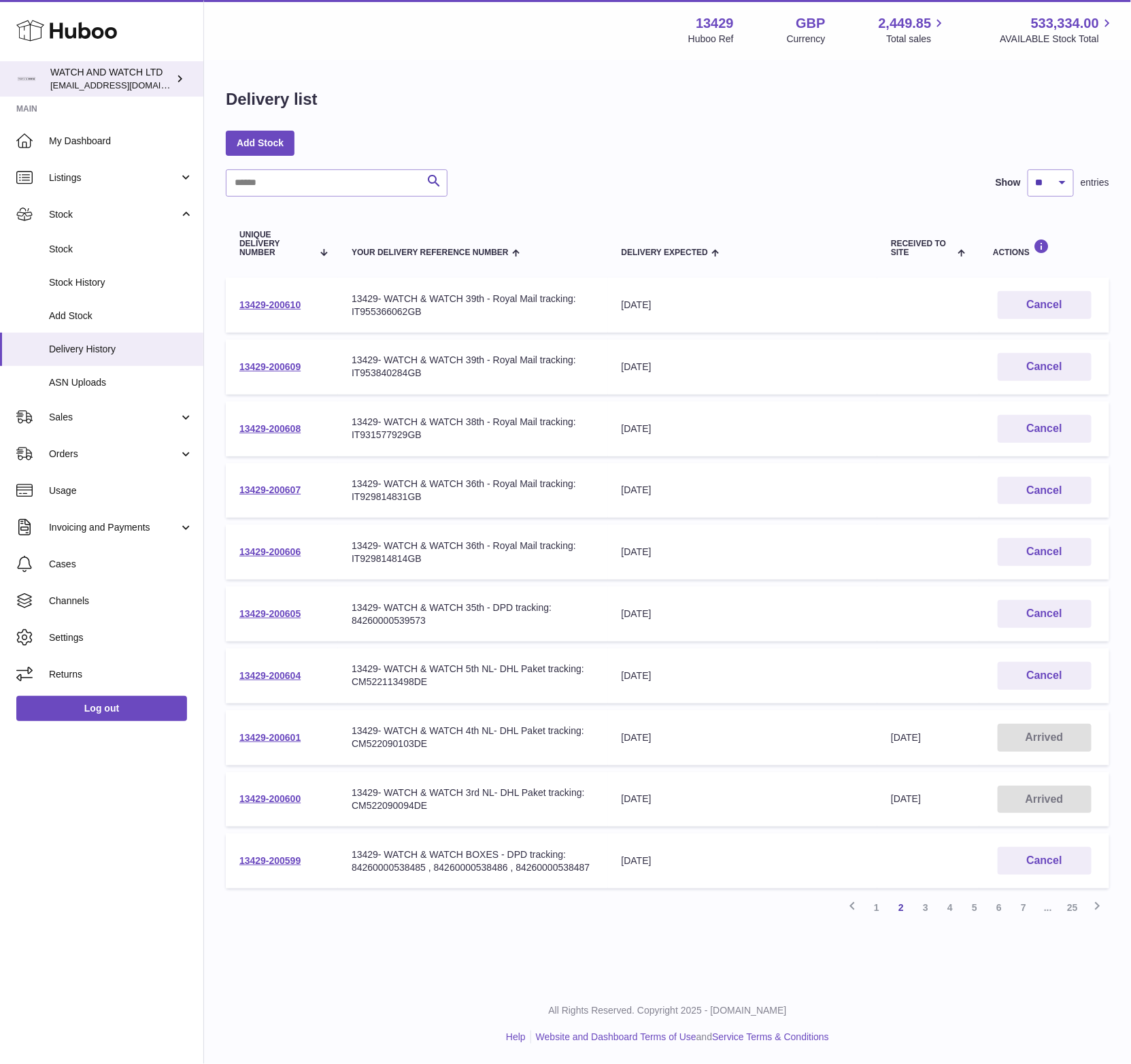
click at [164, 87] on div "WATCH AND WATCH LTD baris@watchandwatch.co.uk" at bounding box center [112, 79] width 122 height 26
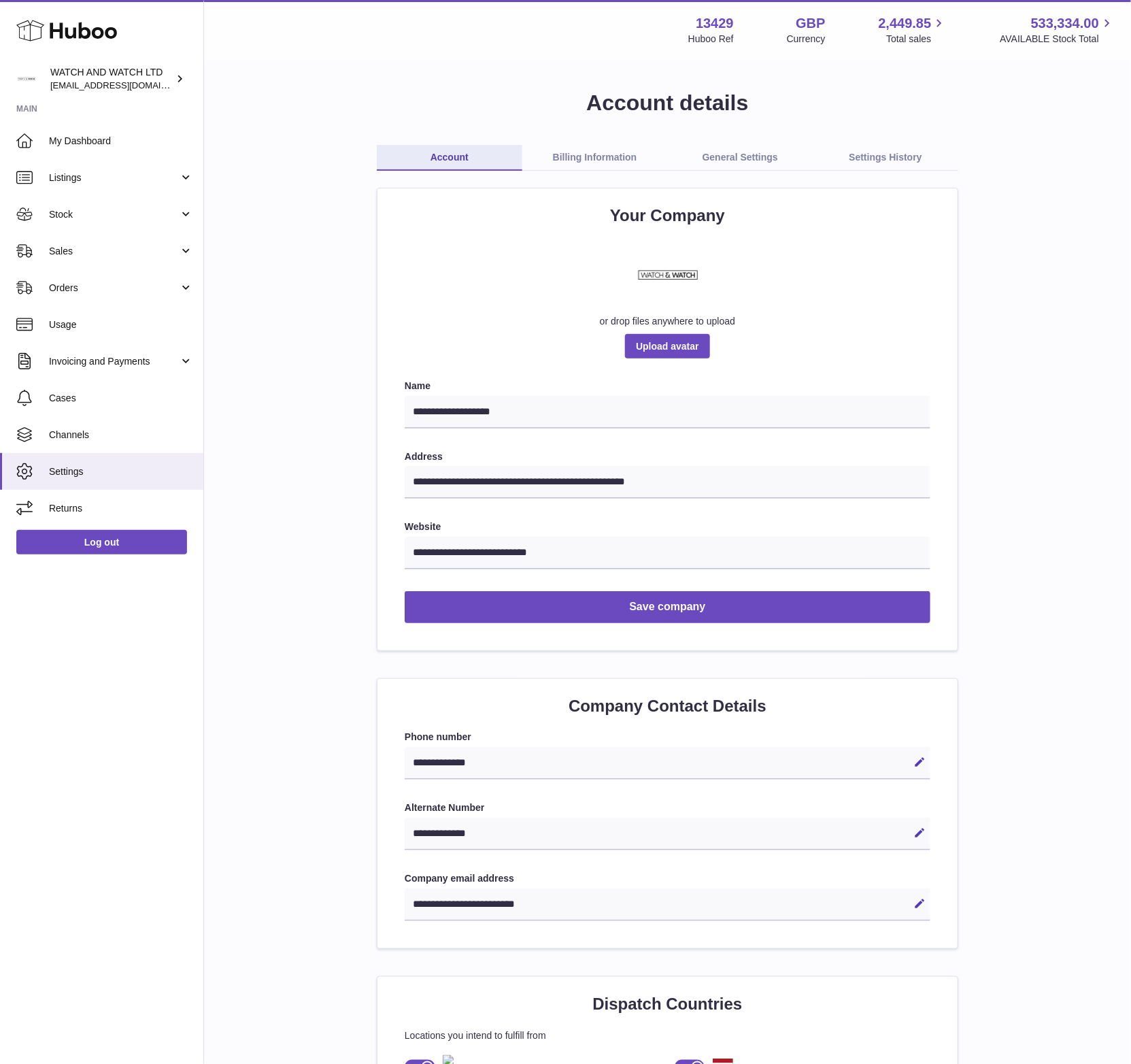
click at [1001, 235] on div "**********" at bounding box center [668, 1029] width 884 height 1880
drag, startPoint x: 1117, startPoint y: 483, endPoint x: 1102, endPoint y: 481, distance: 15.1
click at [1113, 482] on div "**********" at bounding box center [668, 1028] width 927 height 1934
click at [288, 232] on div "**********" at bounding box center [668, 1029] width 884 height 1880
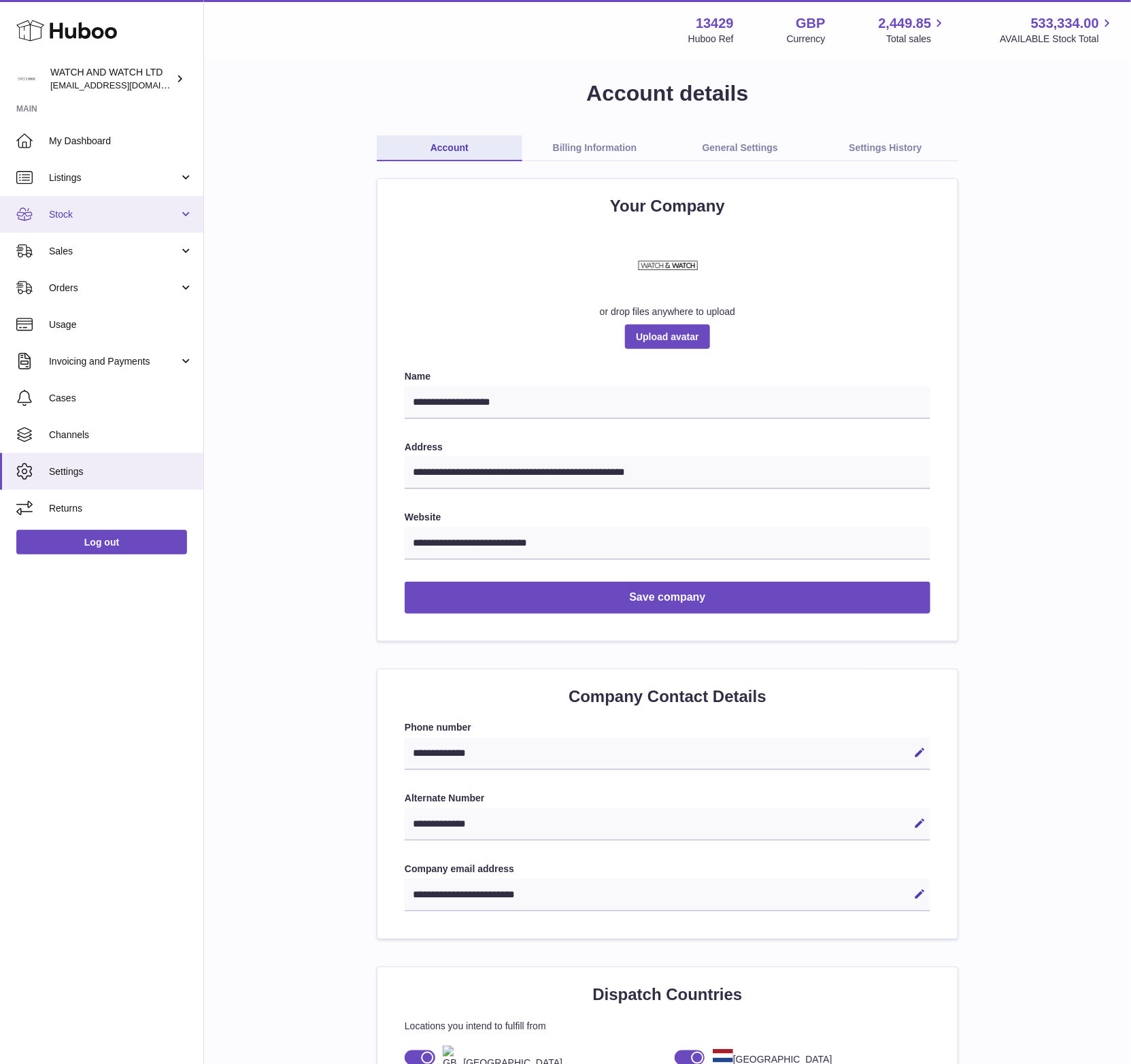
scroll to position [12, 0]
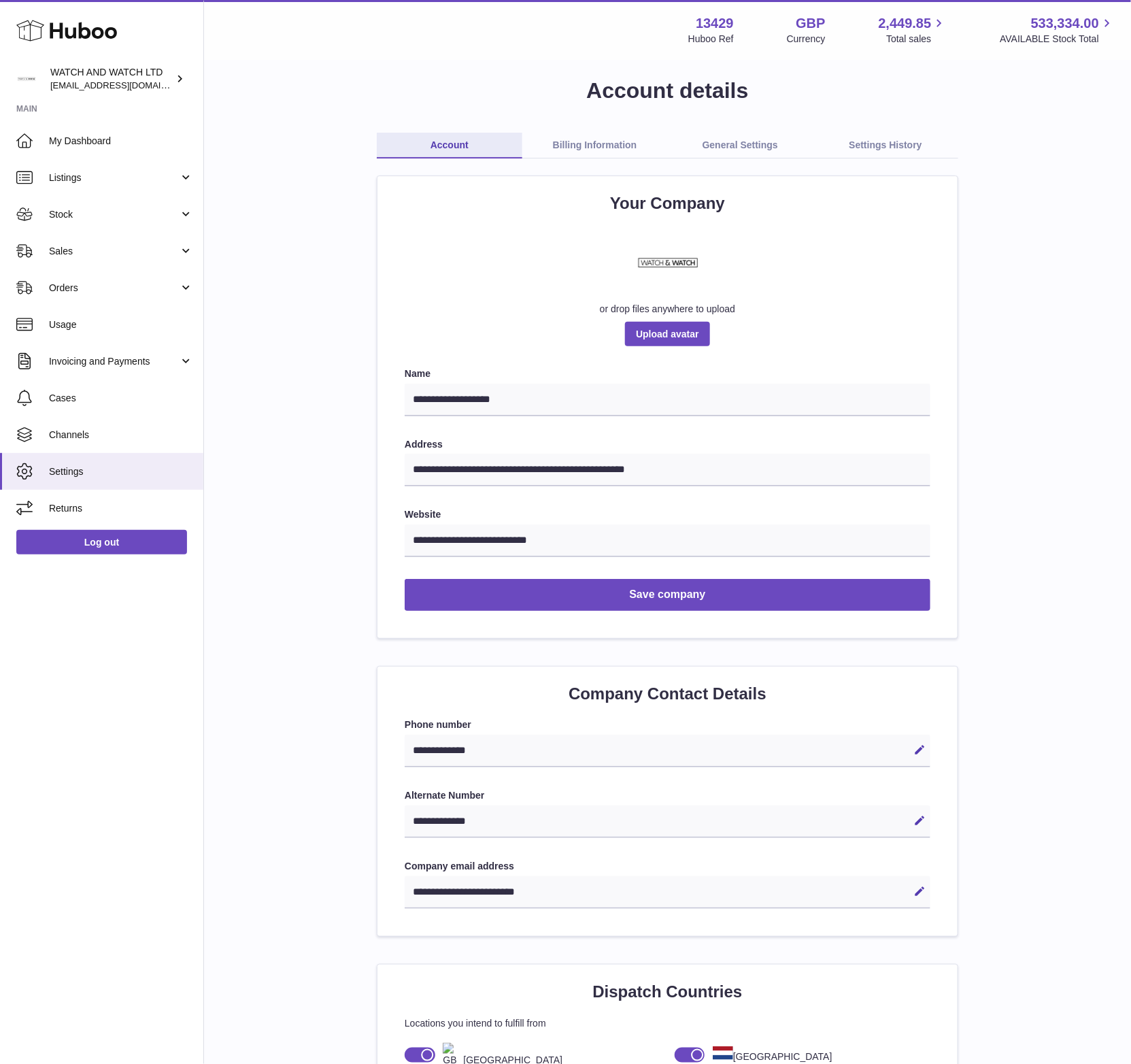
click at [340, 299] on div "**********" at bounding box center [668, 1017] width 884 height 1880
click at [101, 395] on span "Cases" at bounding box center [121, 398] width 144 height 13
